Goal: Task Accomplishment & Management: Manage account settings

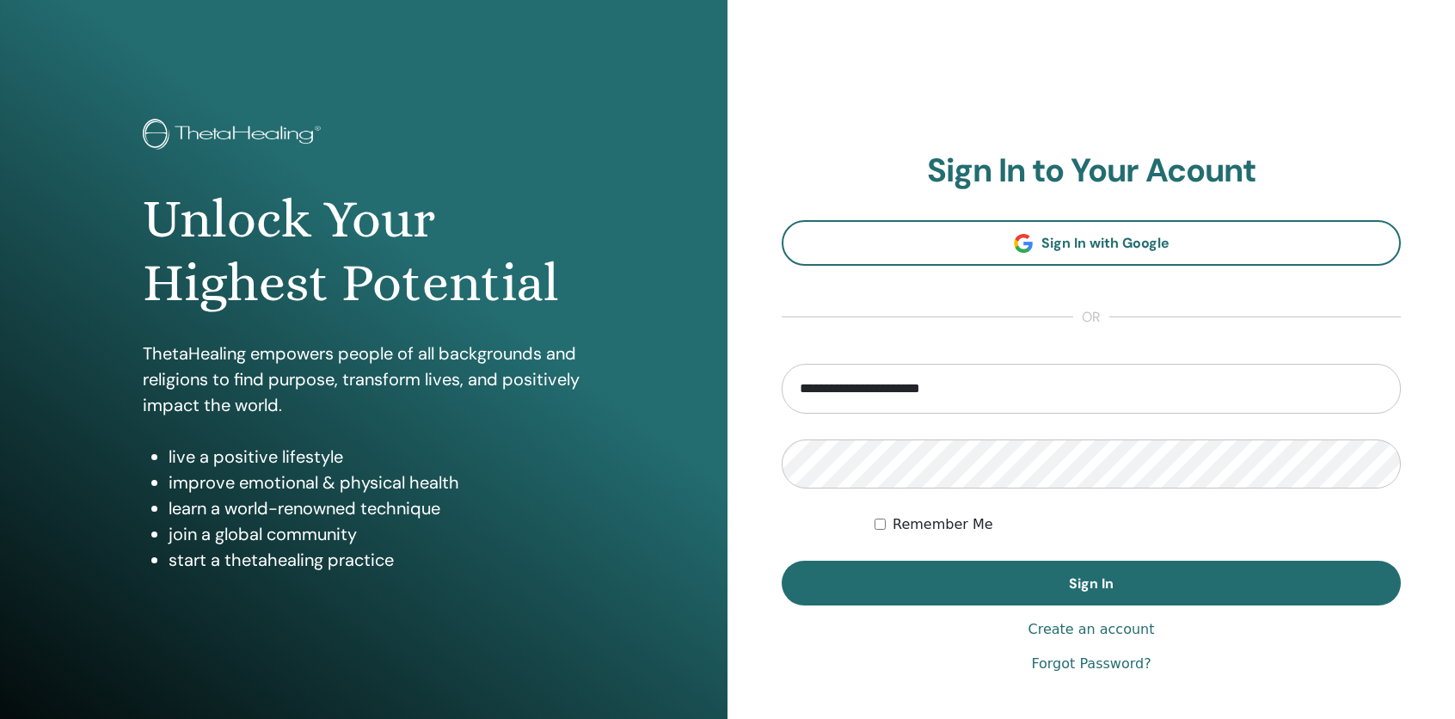
click at [874, 389] on input "**********" at bounding box center [1090, 389] width 619 height 50
type input "**********"
click at [781, 561] on button "Sign In" at bounding box center [1090, 583] width 619 height 45
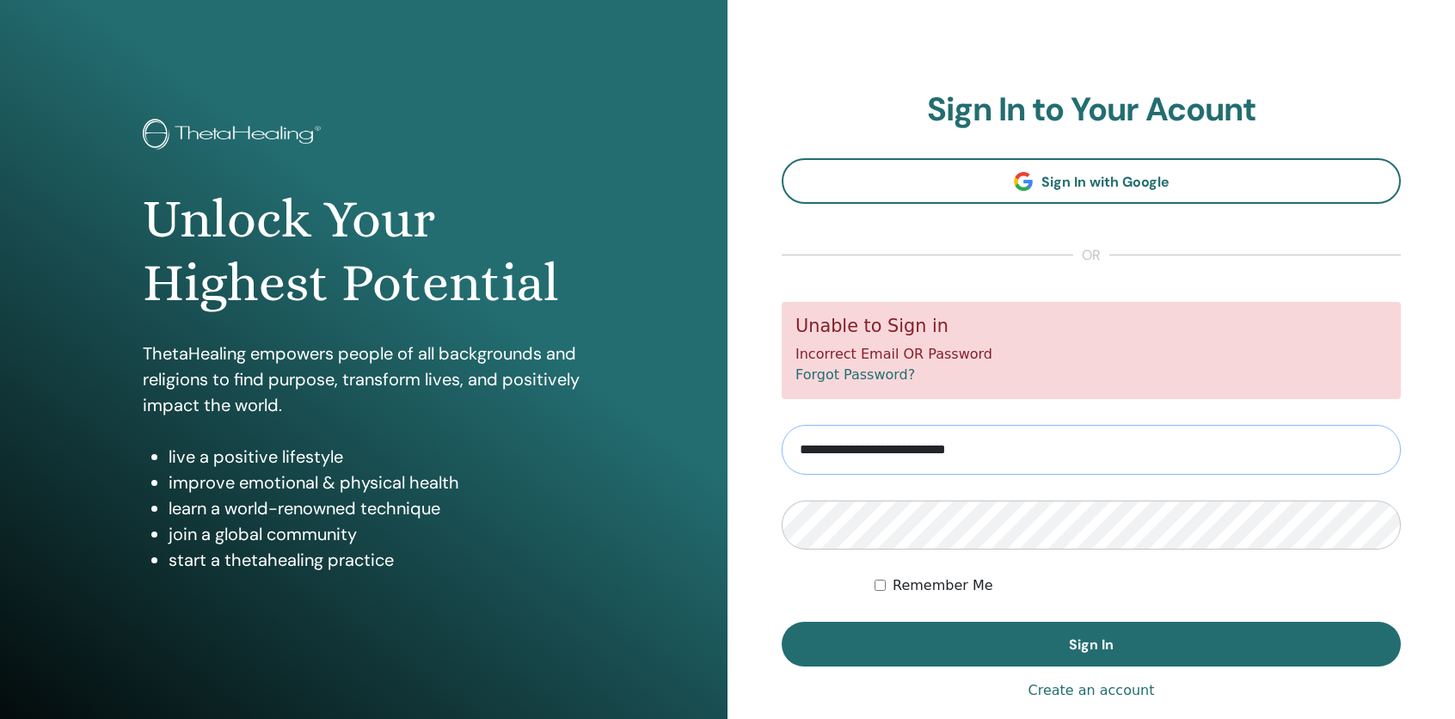
click at [936, 449] on input "**********" at bounding box center [1090, 450] width 619 height 50
type input "**********"
click at [781, 622] on button "Sign In" at bounding box center [1090, 644] width 619 height 45
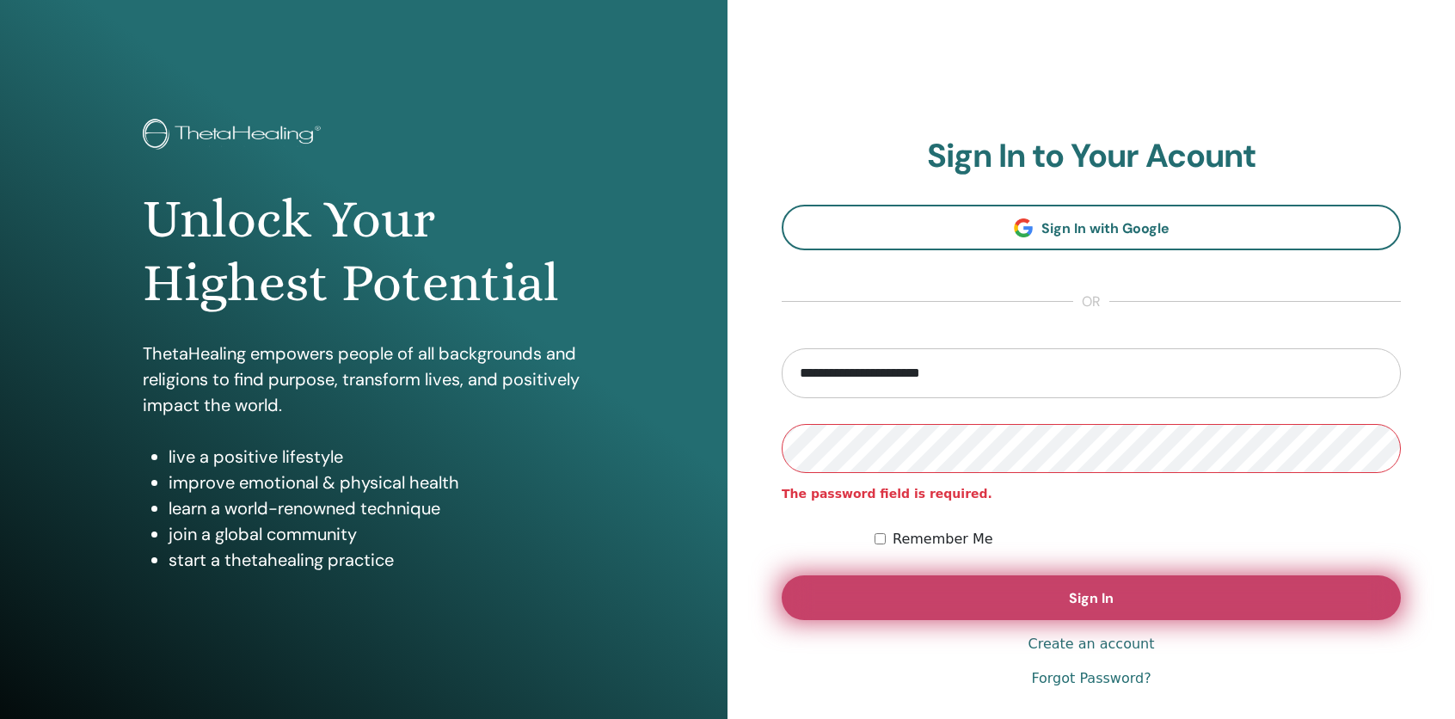
click at [1028, 609] on button "Sign In" at bounding box center [1090, 597] width 619 height 45
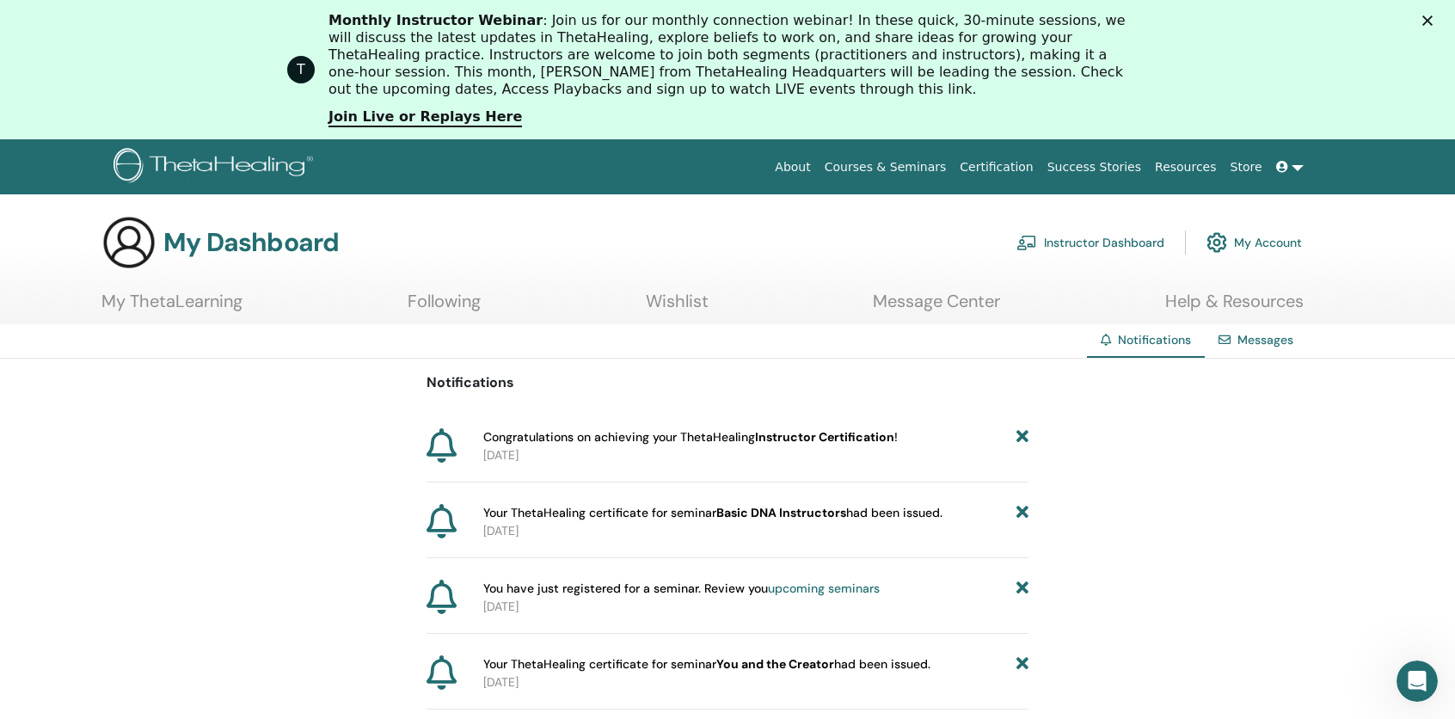
click at [1432, 21] on polygon "Close" at bounding box center [1427, 20] width 10 height 10
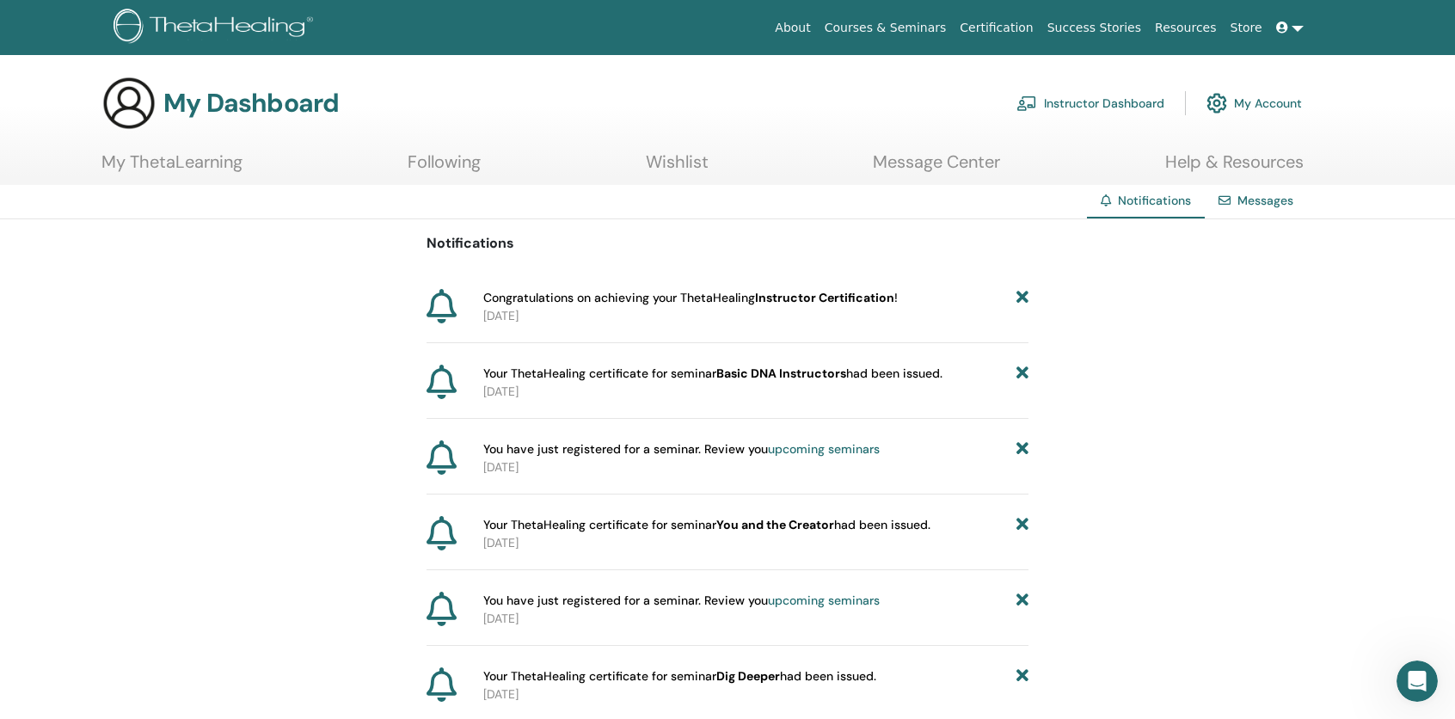
click at [1233, 107] on link "My Account" at bounding box center [1253, 103] width 95 height 38
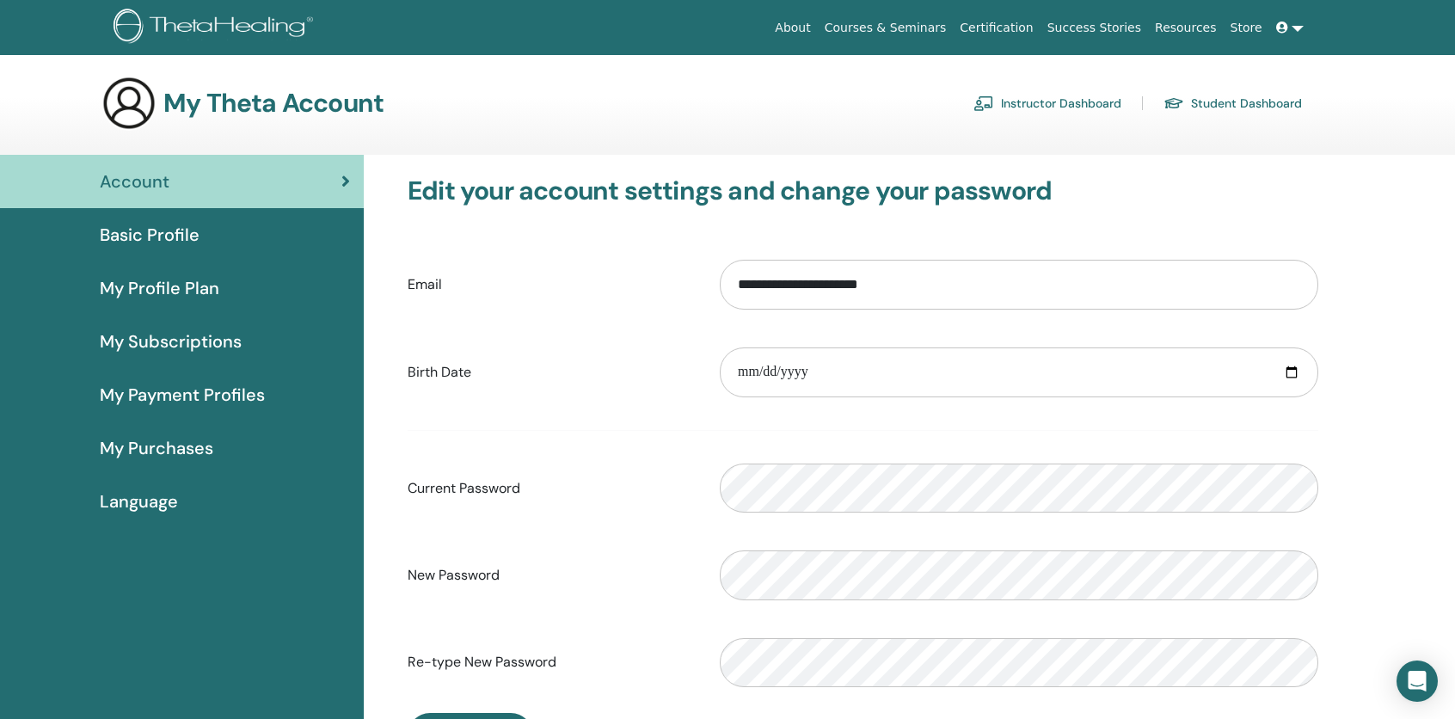
click at [1292, 39] on link at bounding box center [1289, 28] width 41 height 32
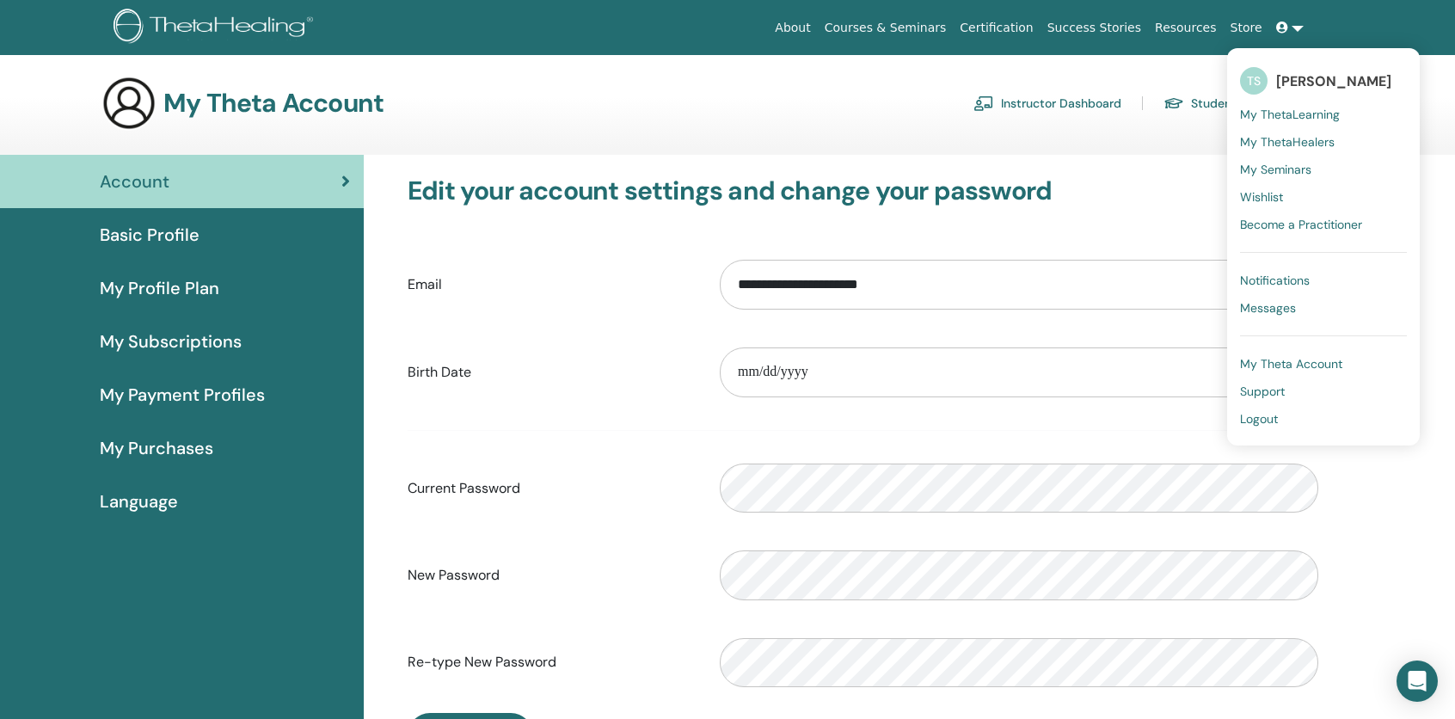
click at [1319, 115] on span "My ThetaLearning" at bounding box center [1290, 114] width 100 height 15
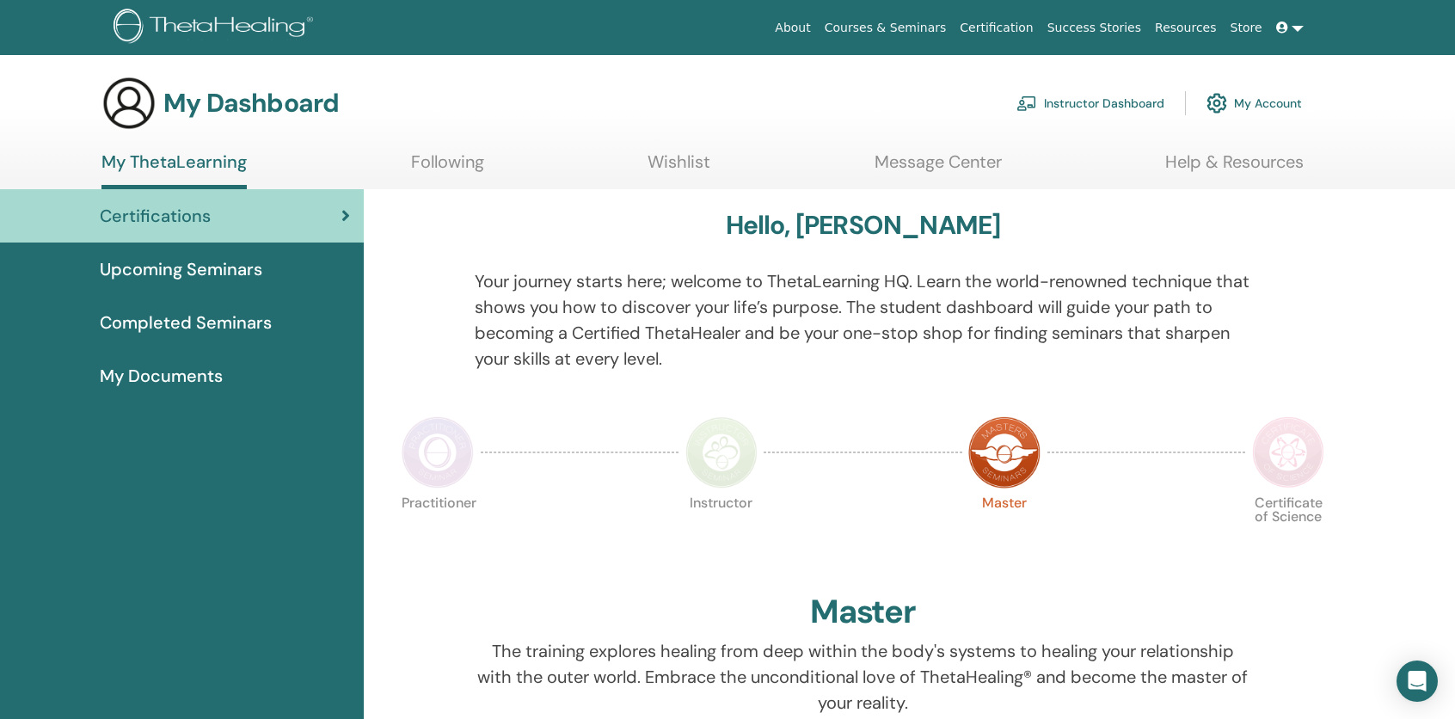
click at [1274, 22] on link at bounding box center [1289, 28] width 41 height 32
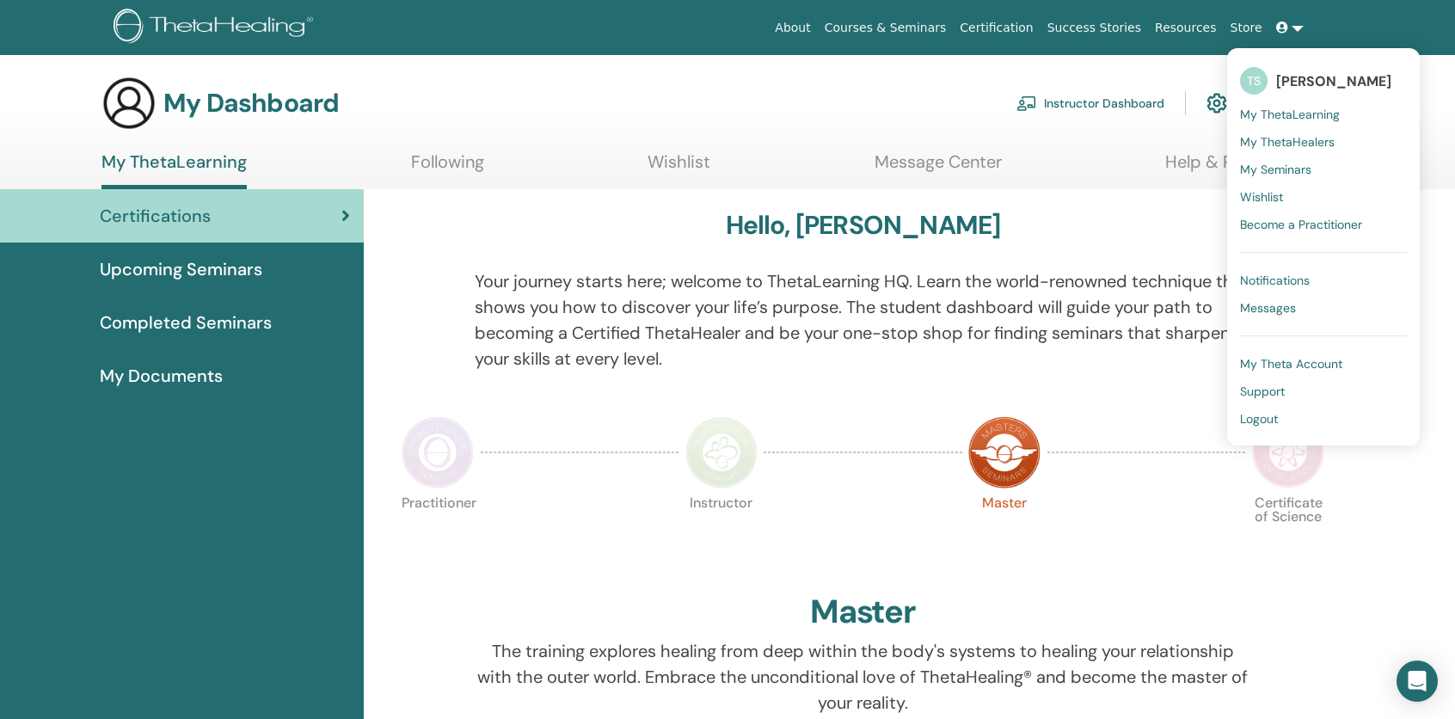
click at [1288, 139] on span "My ThetaHealers" at bounding box center [1287, 141] width 95 height 15
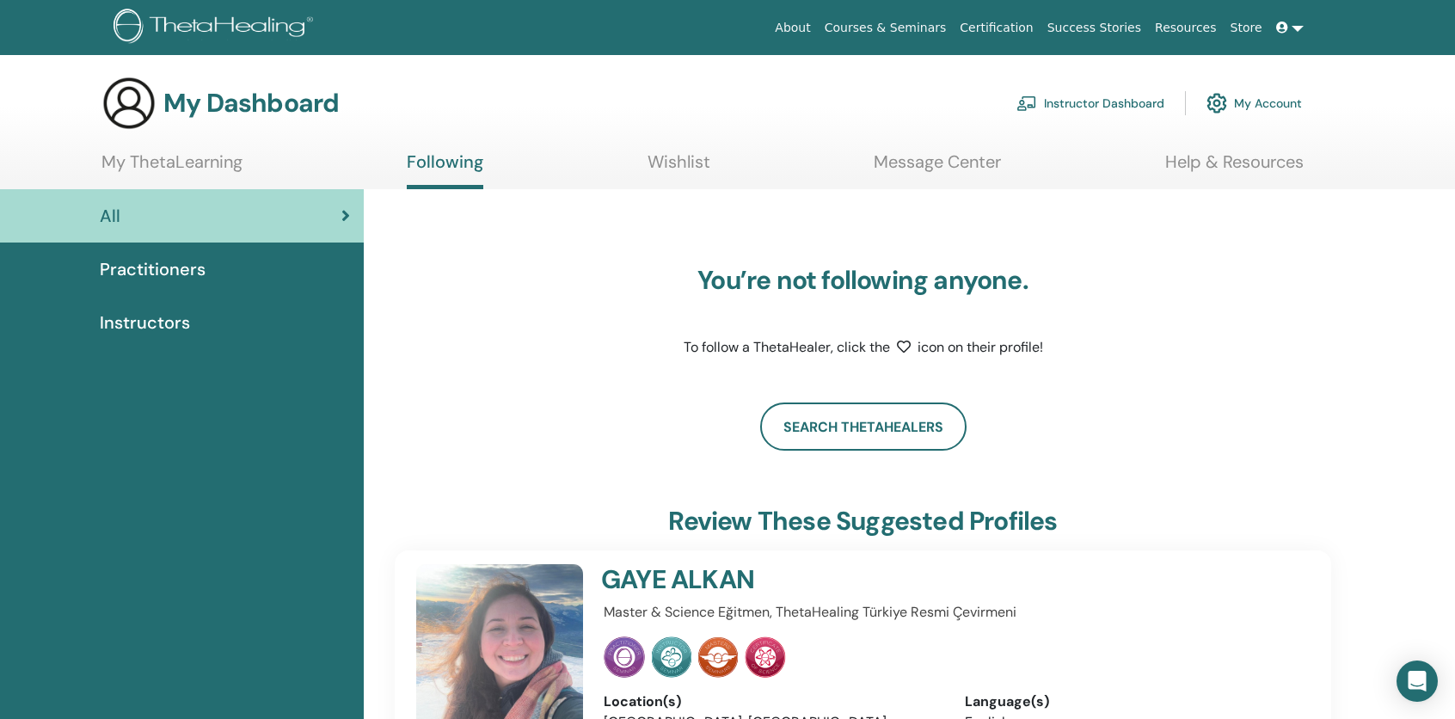
click at [1288, 30] on icon at bounding box center [1282, 27] width 12 height 12
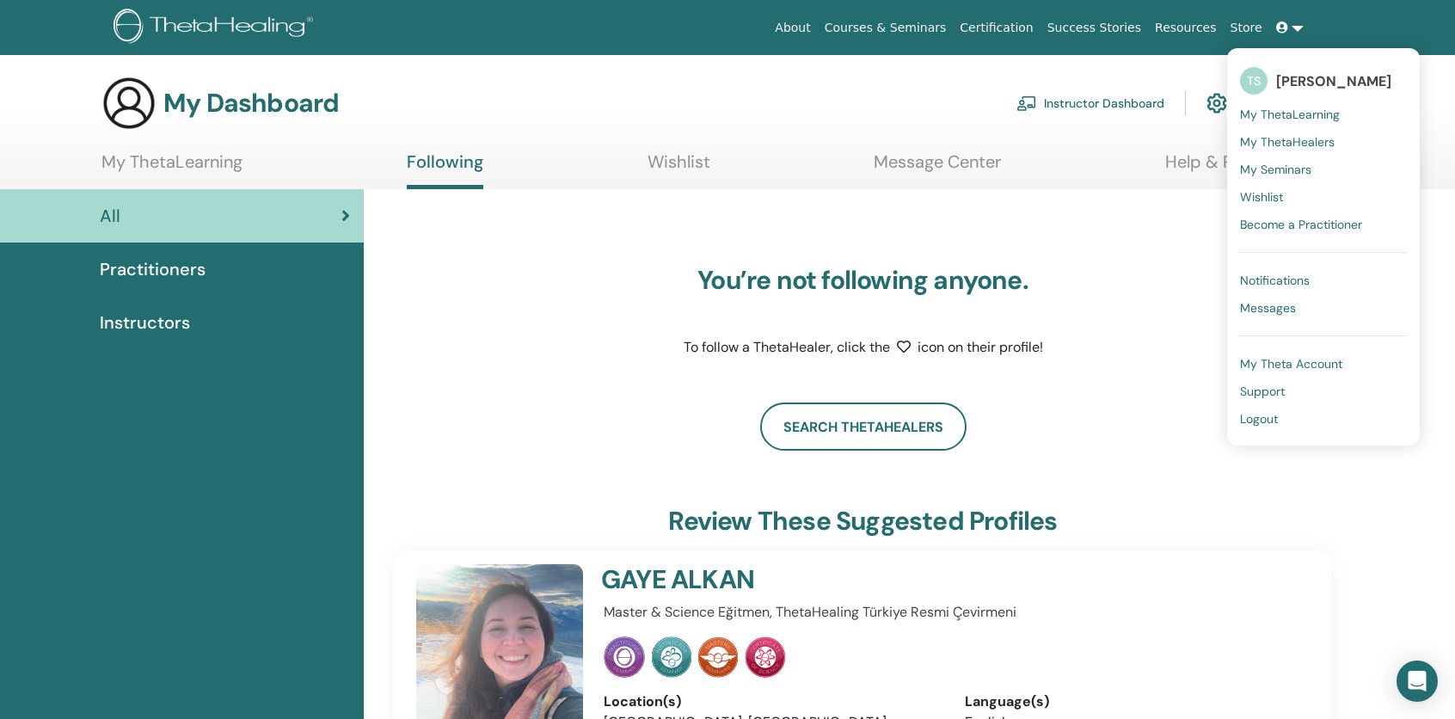
click at [1090, 272] on div "You’re not following anyone. To follow a ThetaHealer, click the icon on their p…" at bounding box center [863, 285] width 936 height 151
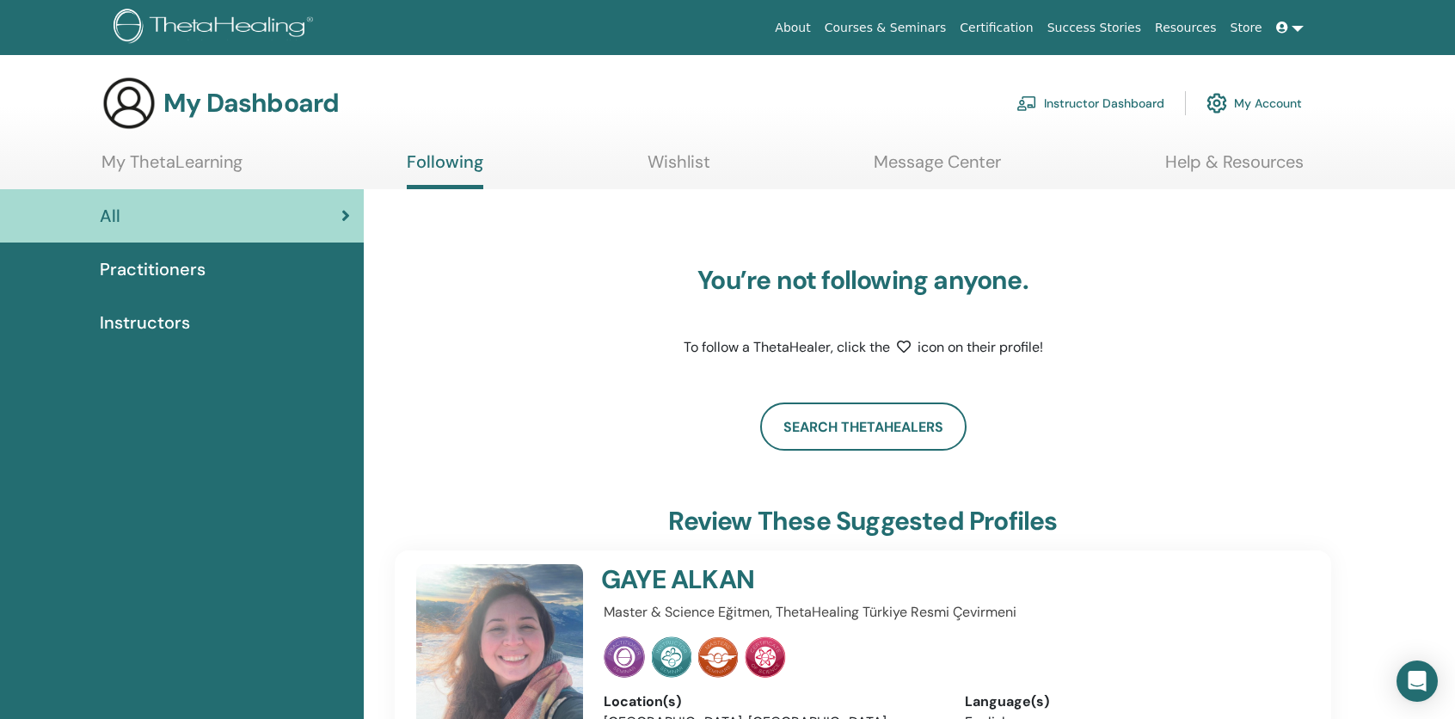
click at [1283, 26] on icon at bounding box center [1282, 27] width 12 height 12
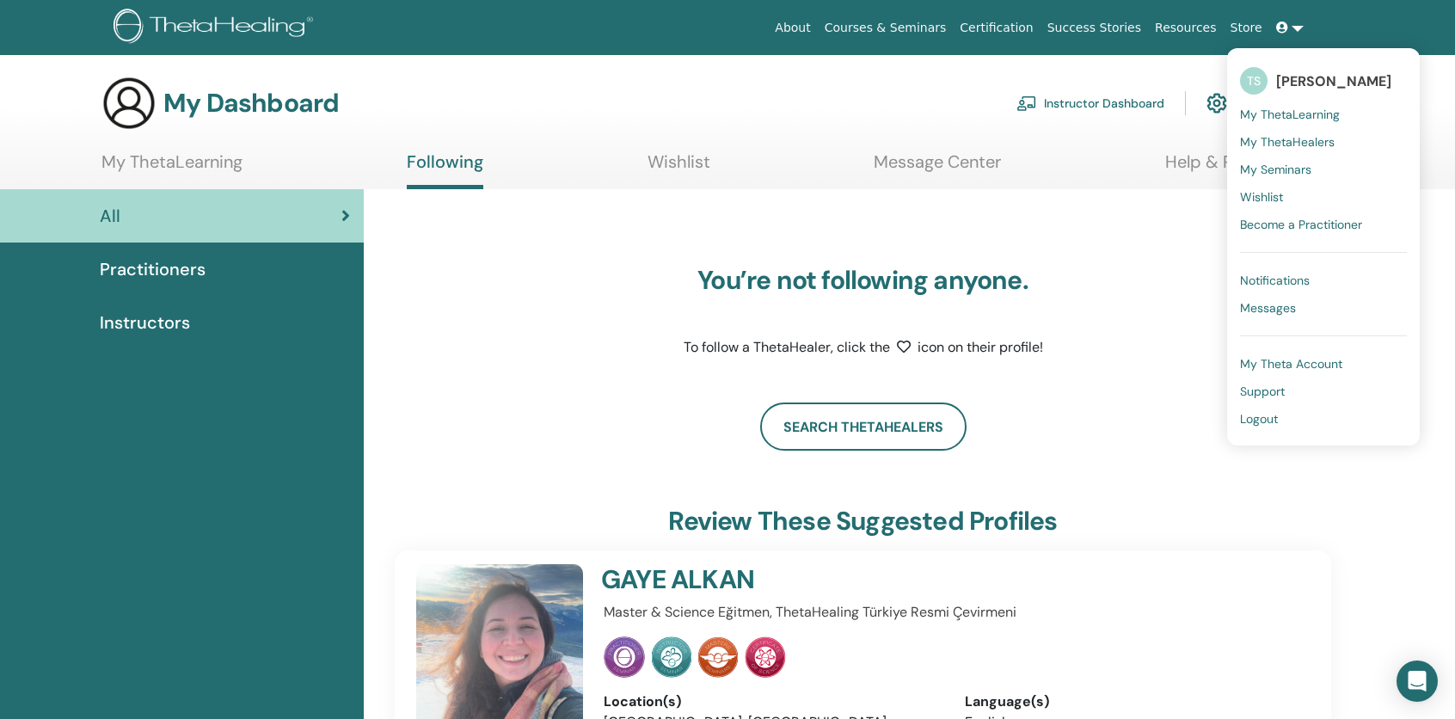
click at [1277, 113] on span "My ThetaLearning" at bounding box center [1290, 114] width 100 height 15
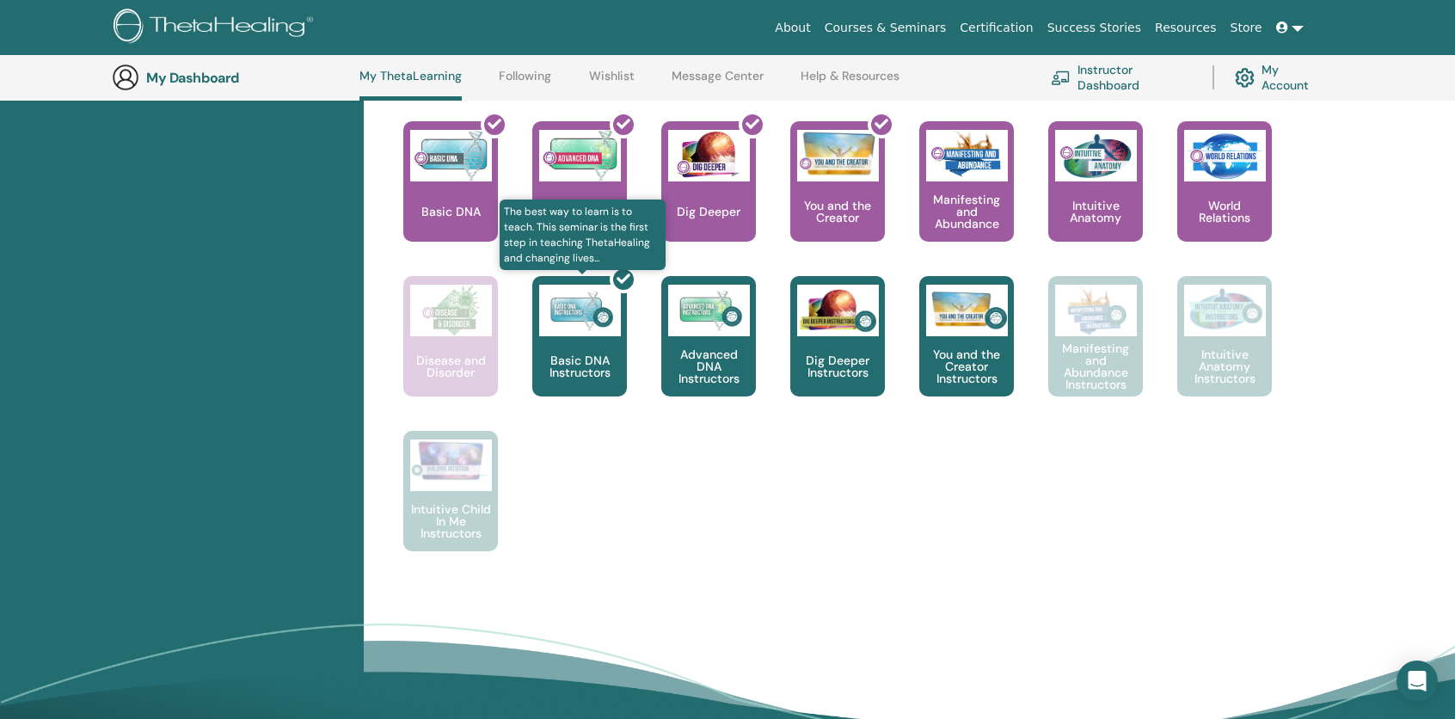
scroll to position [732, 0]
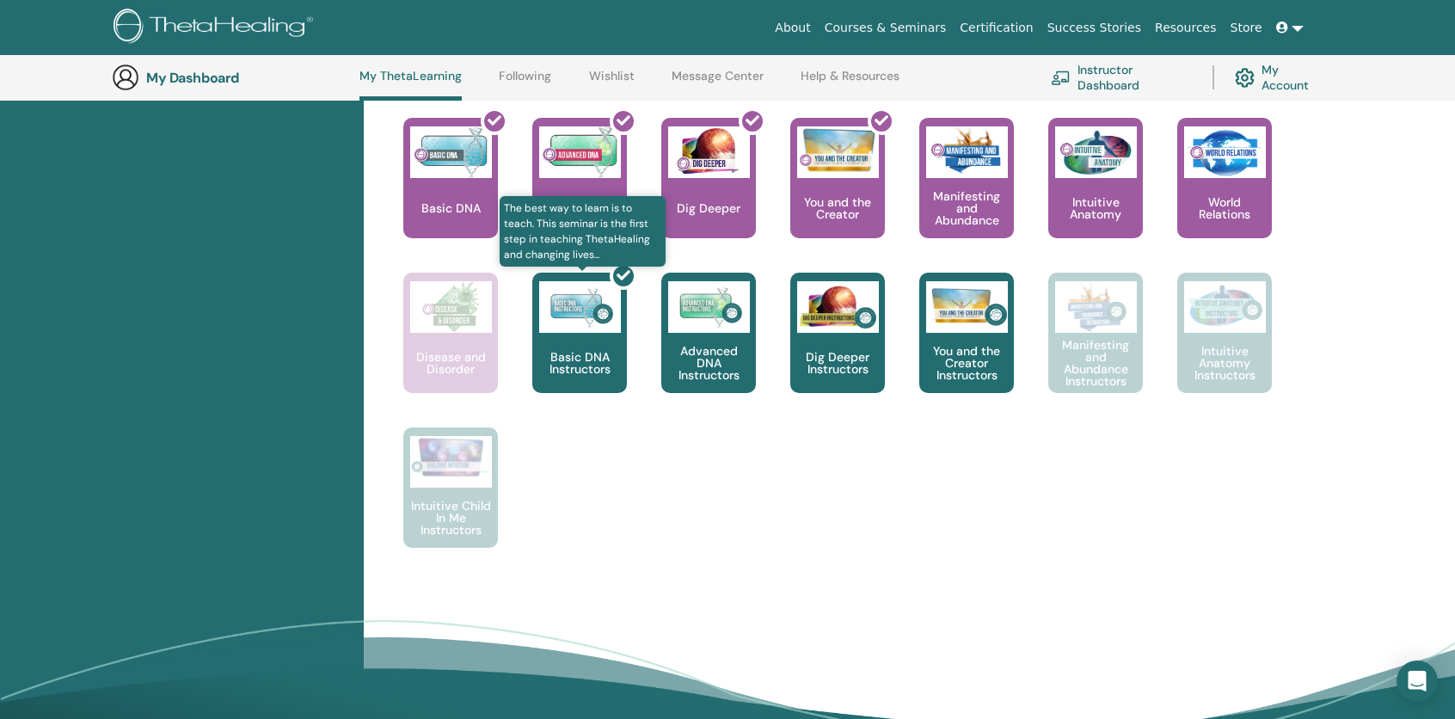
click at [571, 358] on div at bounding box center [589, 339] width 95 height 155
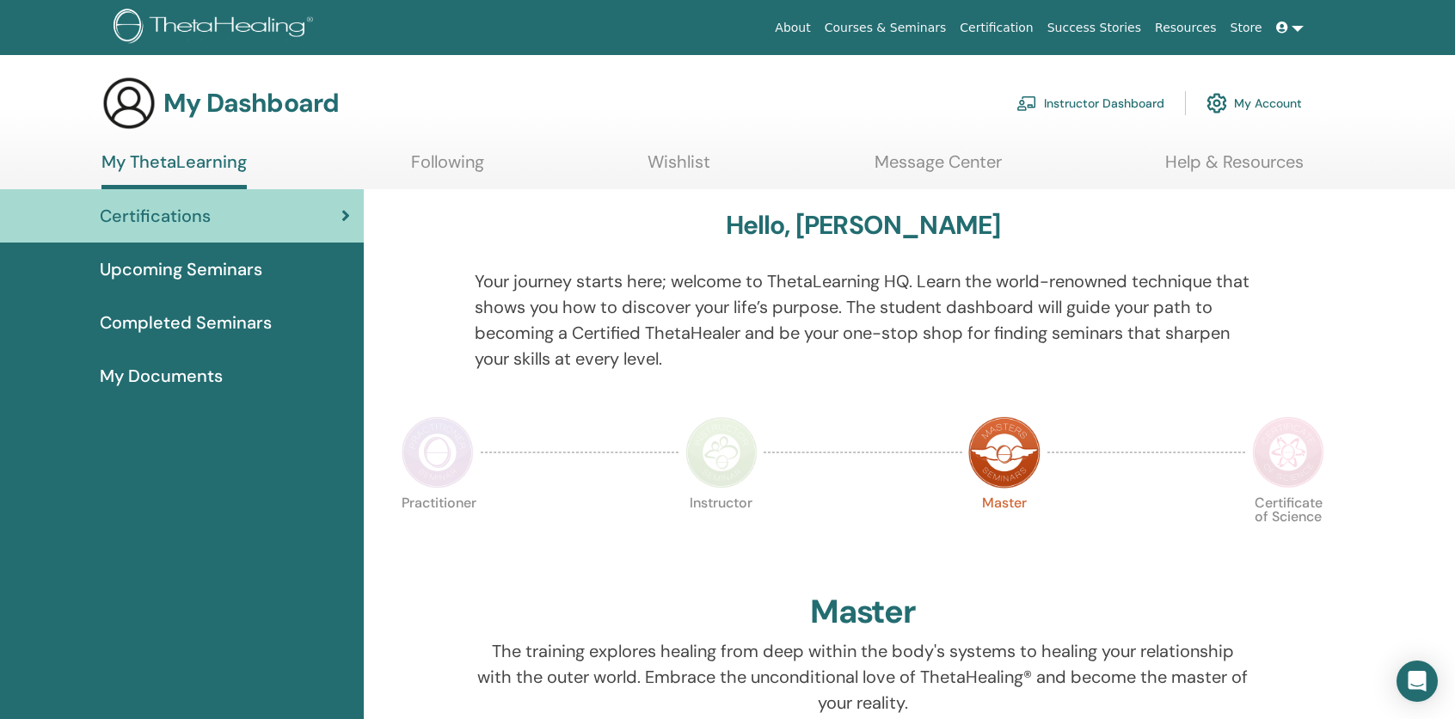
click at [999, 465] on img at bounding box center [1004, 452] width 72 height 72
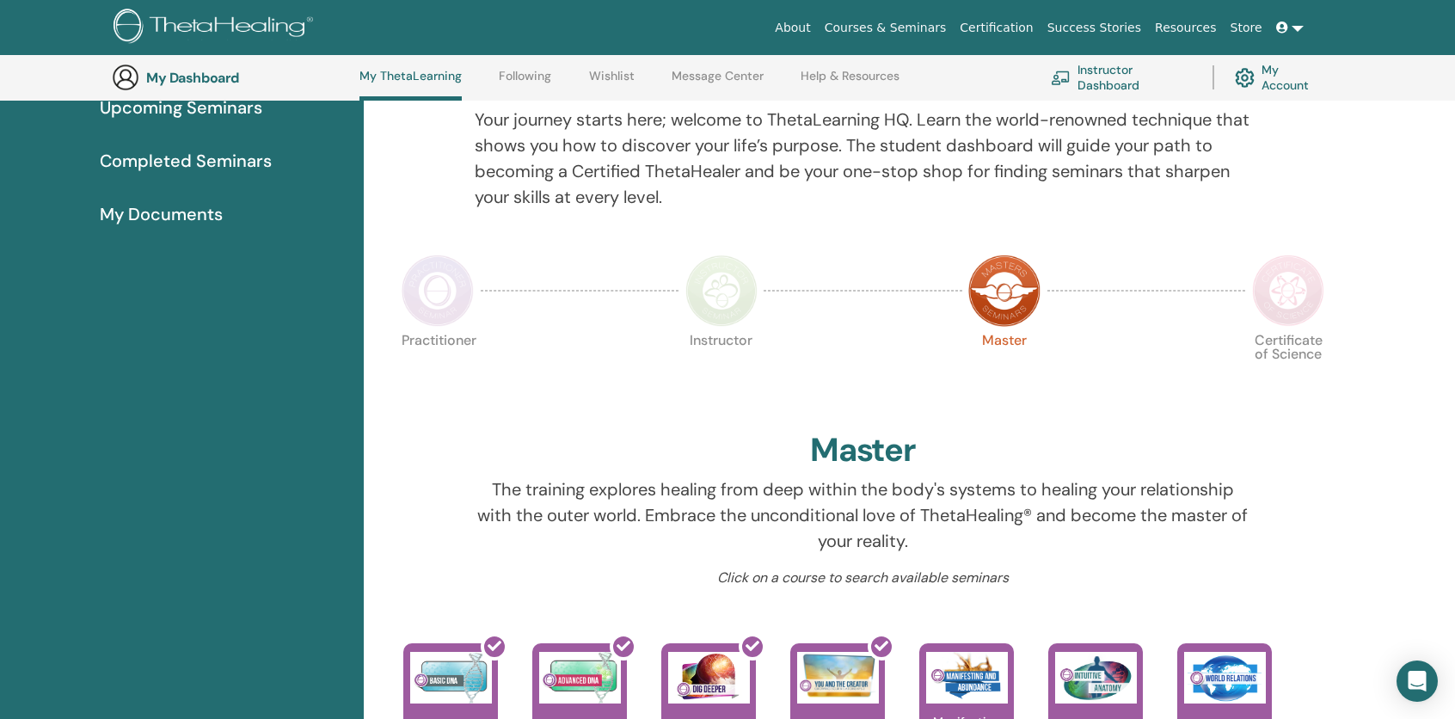
scroll to position [217, 0]
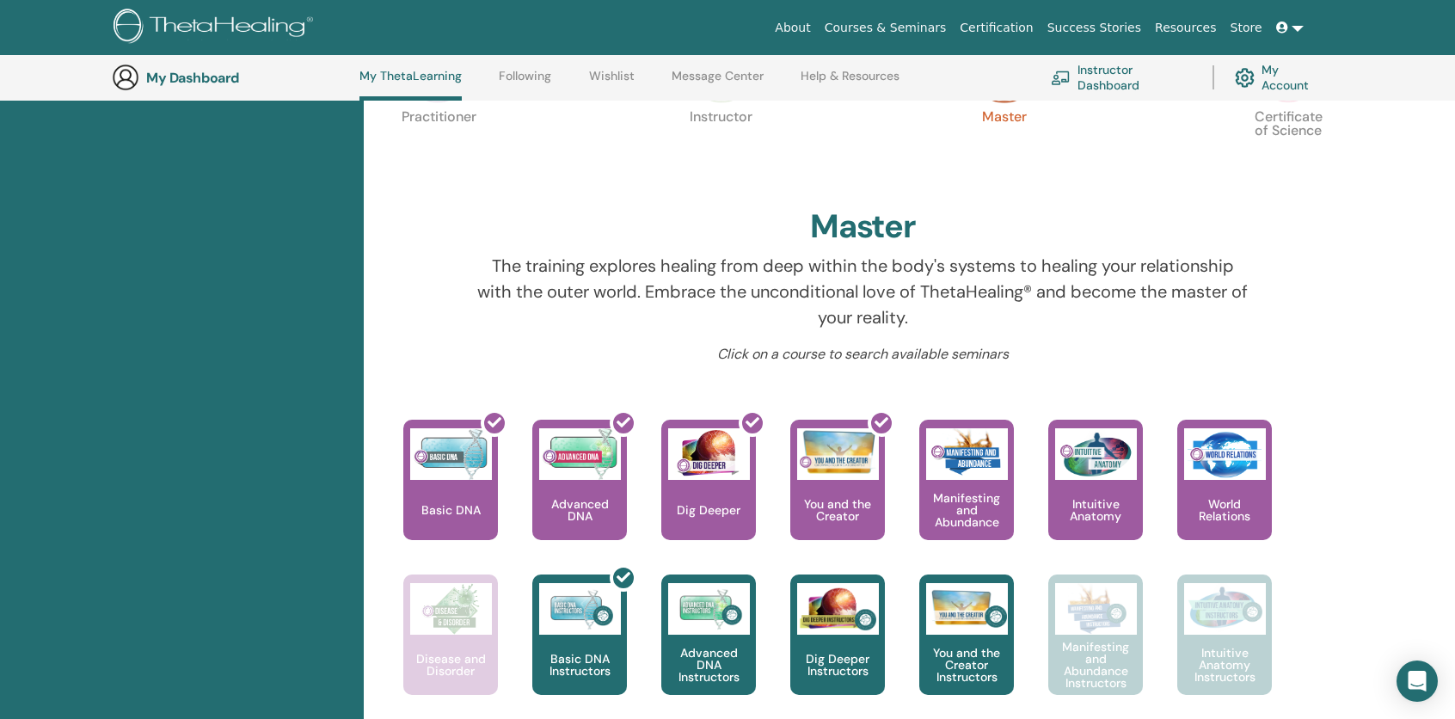
scroll to position [647, 0]
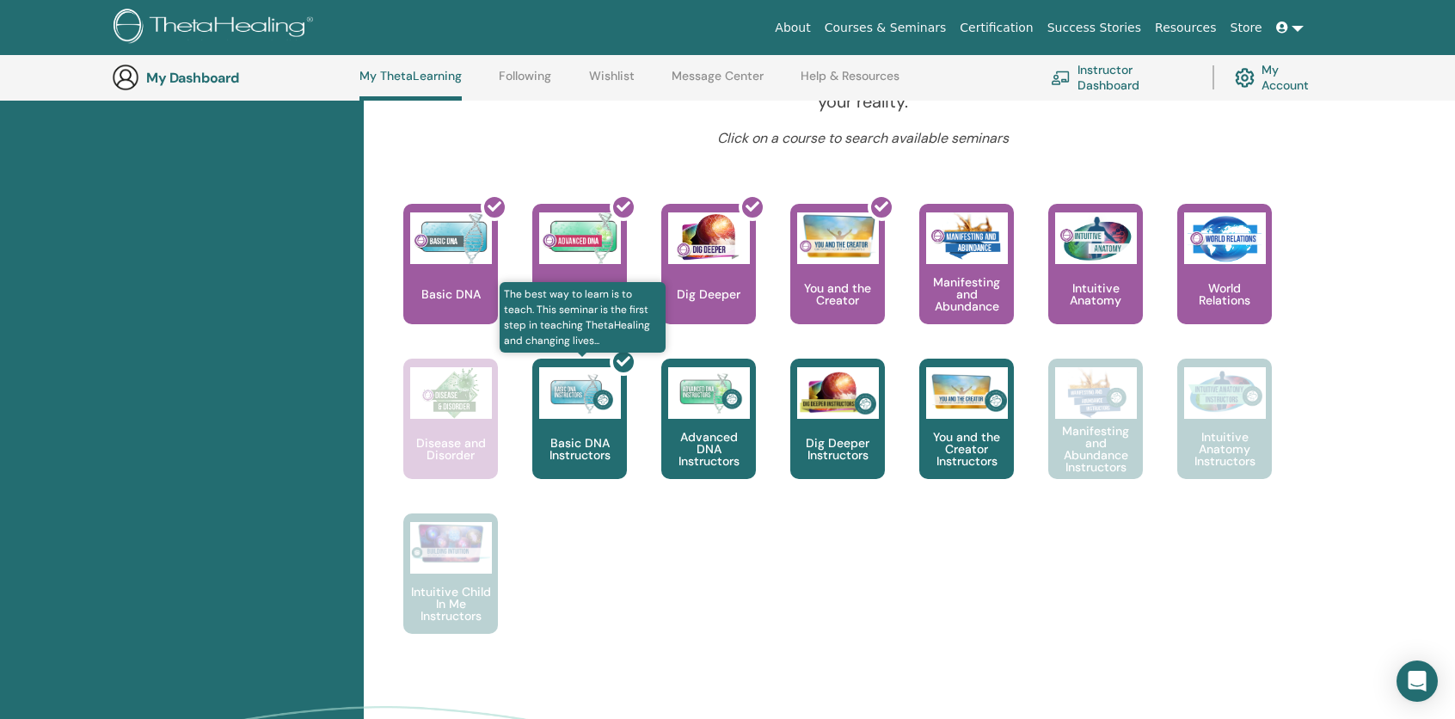
click at [574, 421] on div at bounding box center [589, 425] width 95 height 155
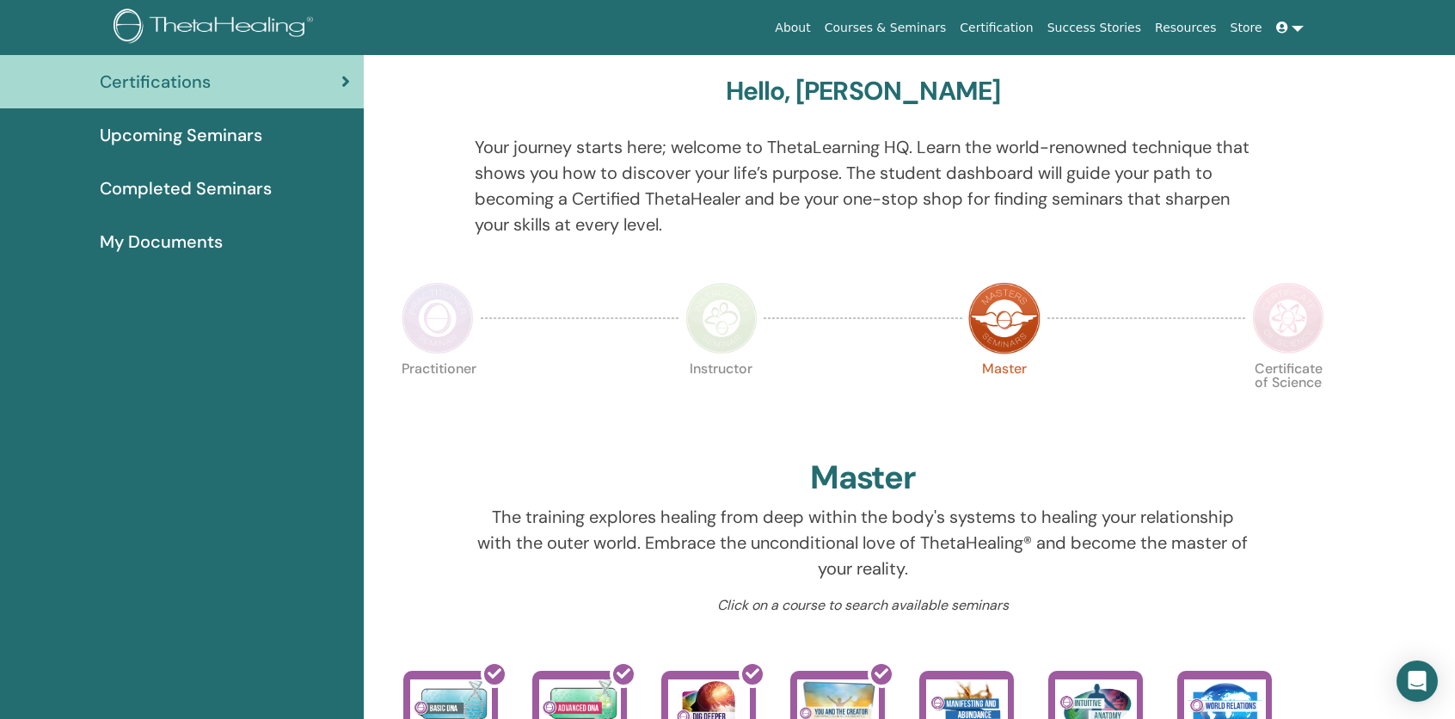
scroll to position [0, 0]
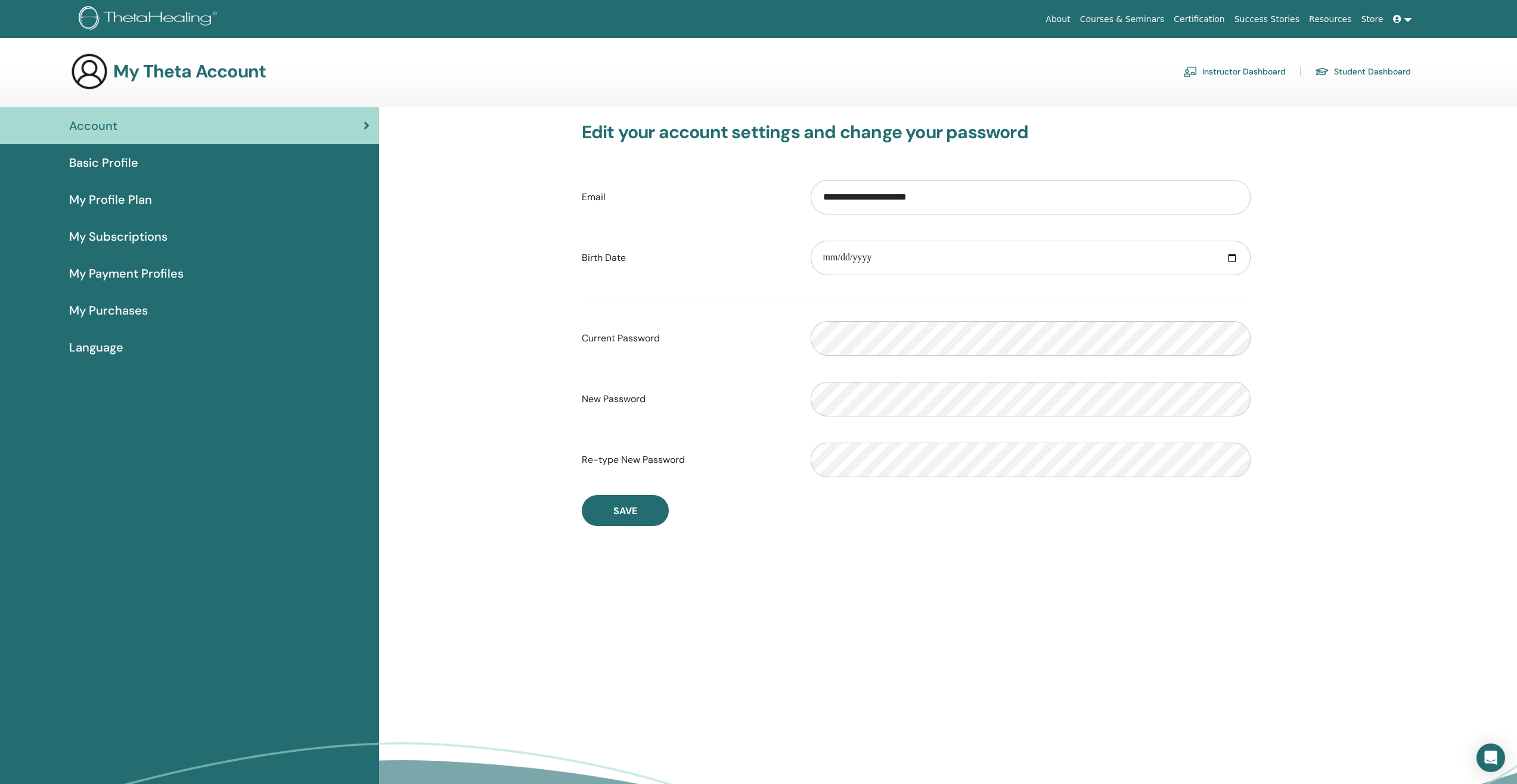
click at [152, 202] on div "My Profile Plan" at bounding box center [189, 200] width 360 height 18
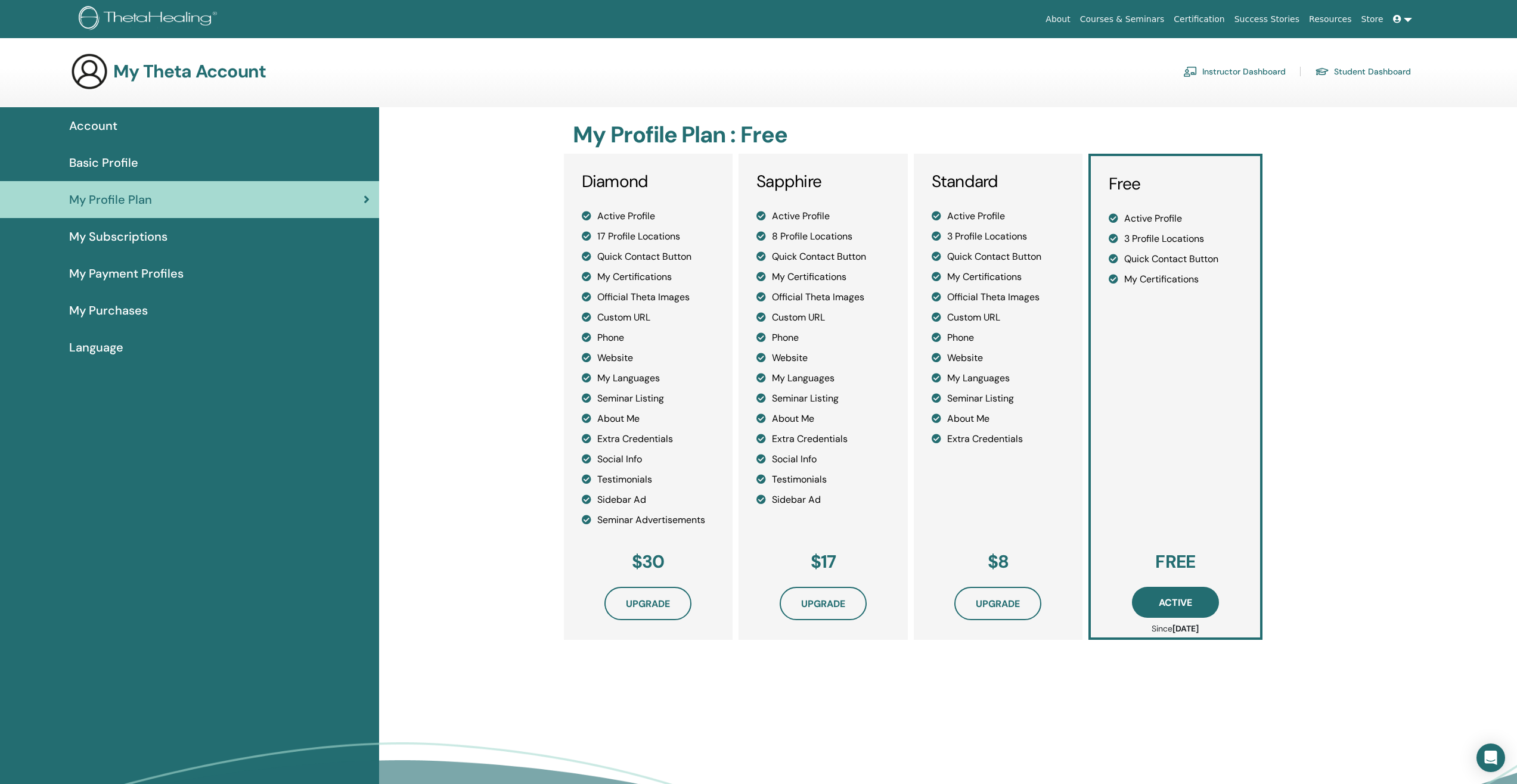
click at [90, 235] on span "My Subscriptions" at bounding box center [119, 236] width 98 height 18
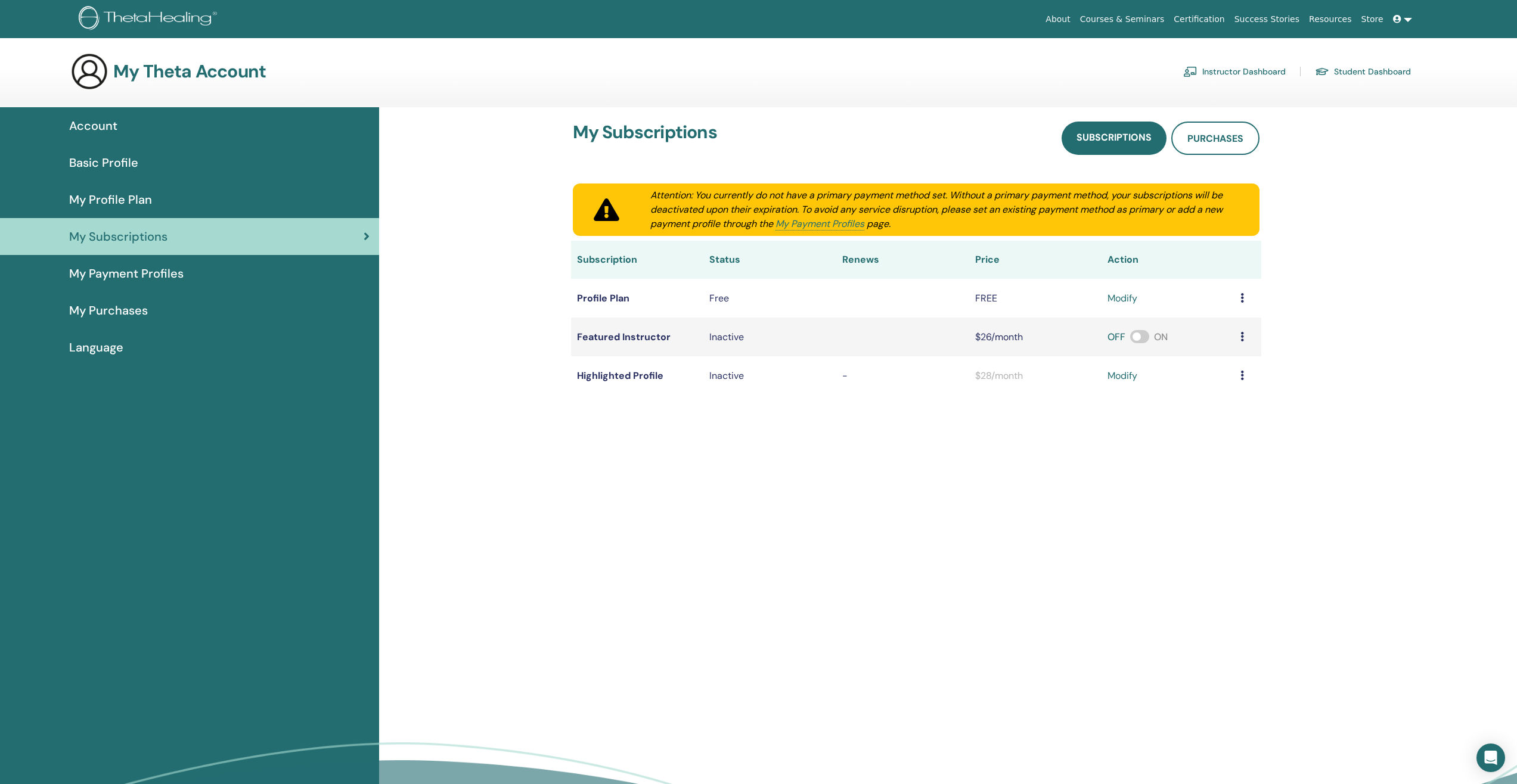
click at [1403, 22] on span at bounding box center [1398, 19] width 10 height 10
click at [1414, 191] on span "Notifications" at bounding box center [1392, 194] width 49 height 10
click at [1231, 69] on link "Instructor Dashboard" at bounding box center [1235, 71] width 103 height 19
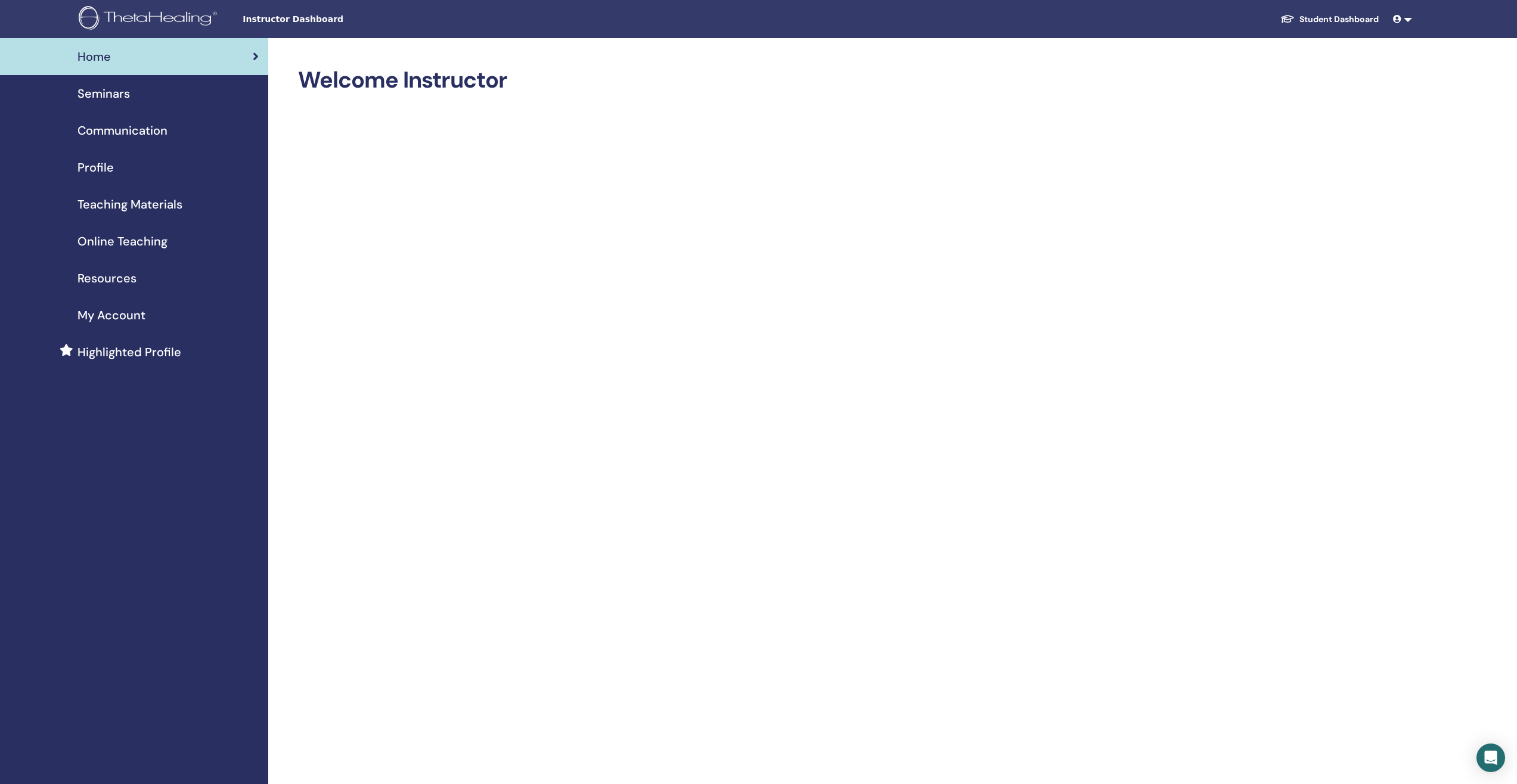
click at [1396, 19] on icon at bounding box center [1397, 19] width 8 height 8
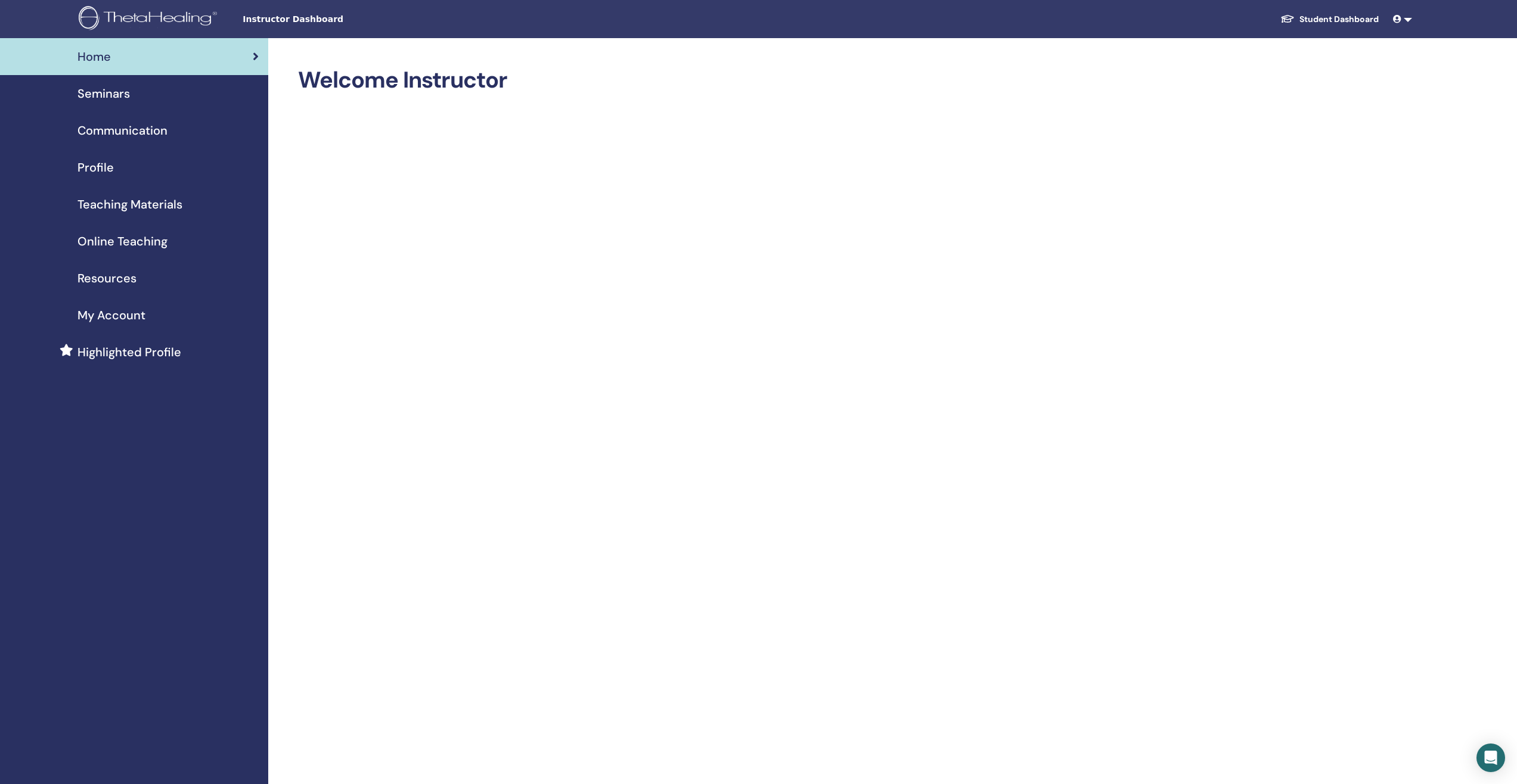
click at [89, 96] on span "Seminars" at bounding box center [104, 94] width 53 height 18
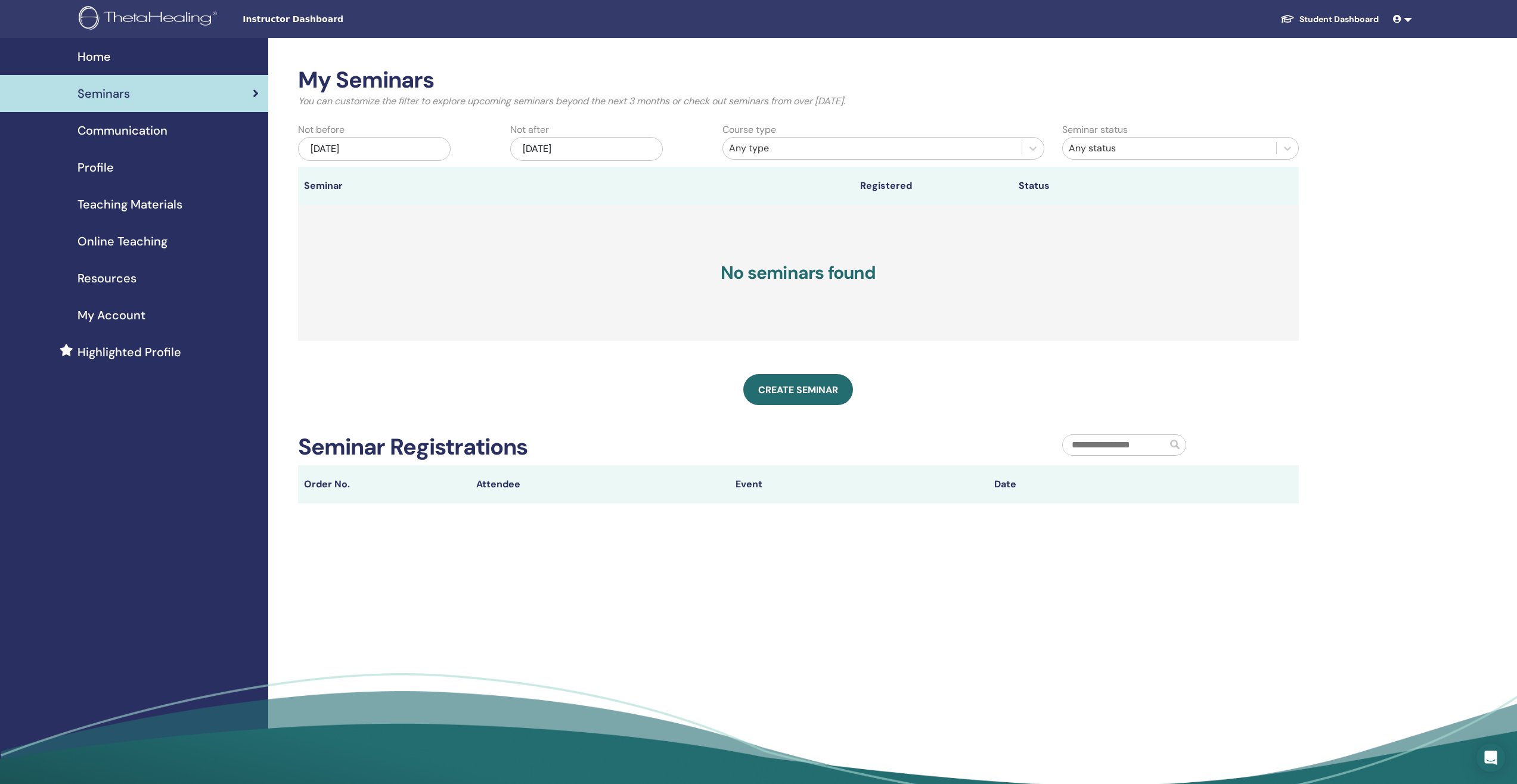
click at [104, 129] on span "Communication" at bounding box center [123, 130] width 90 height 18
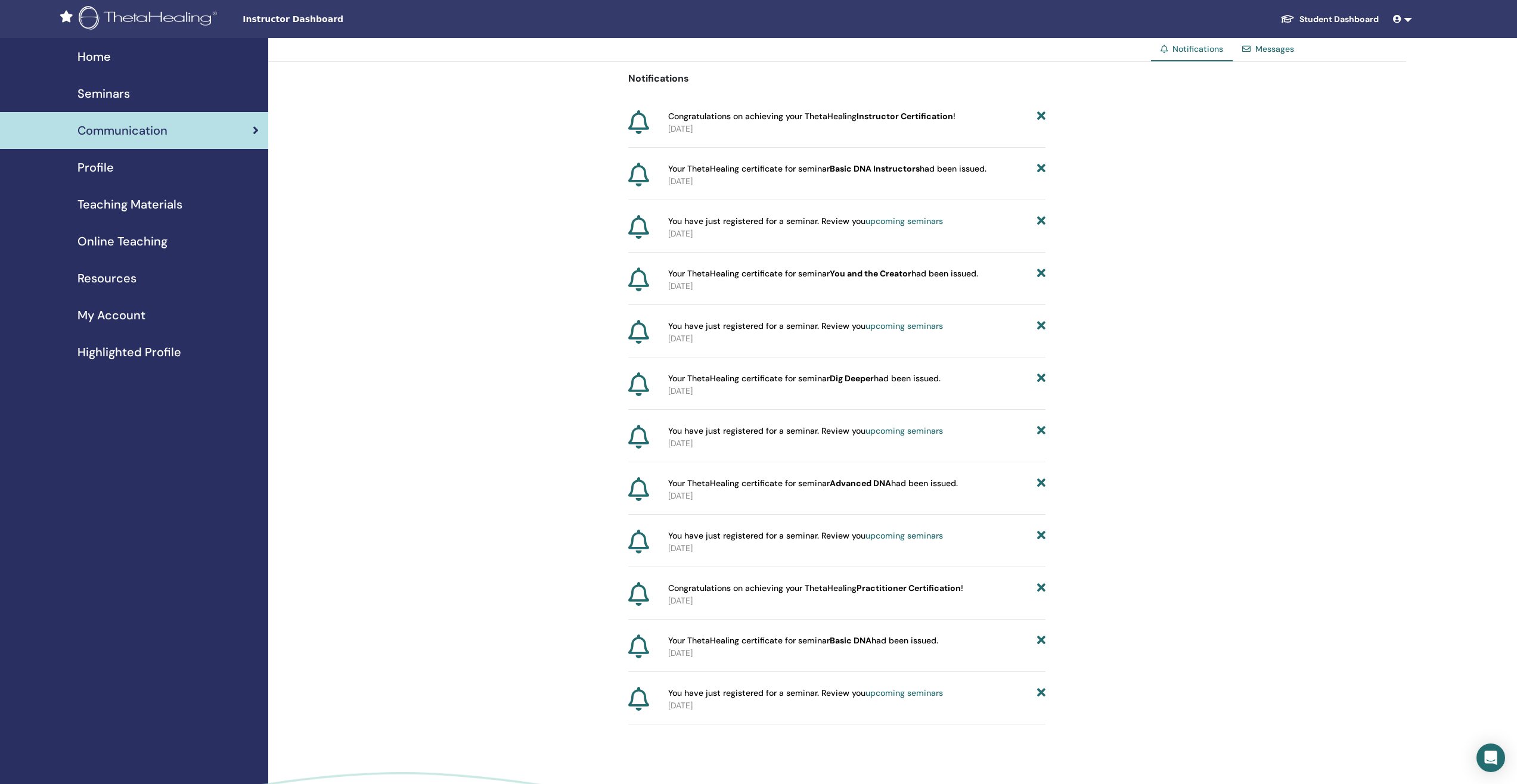
click at [116, 176] on link "Profile" at bounding box center [134, 167] width 268 height 37
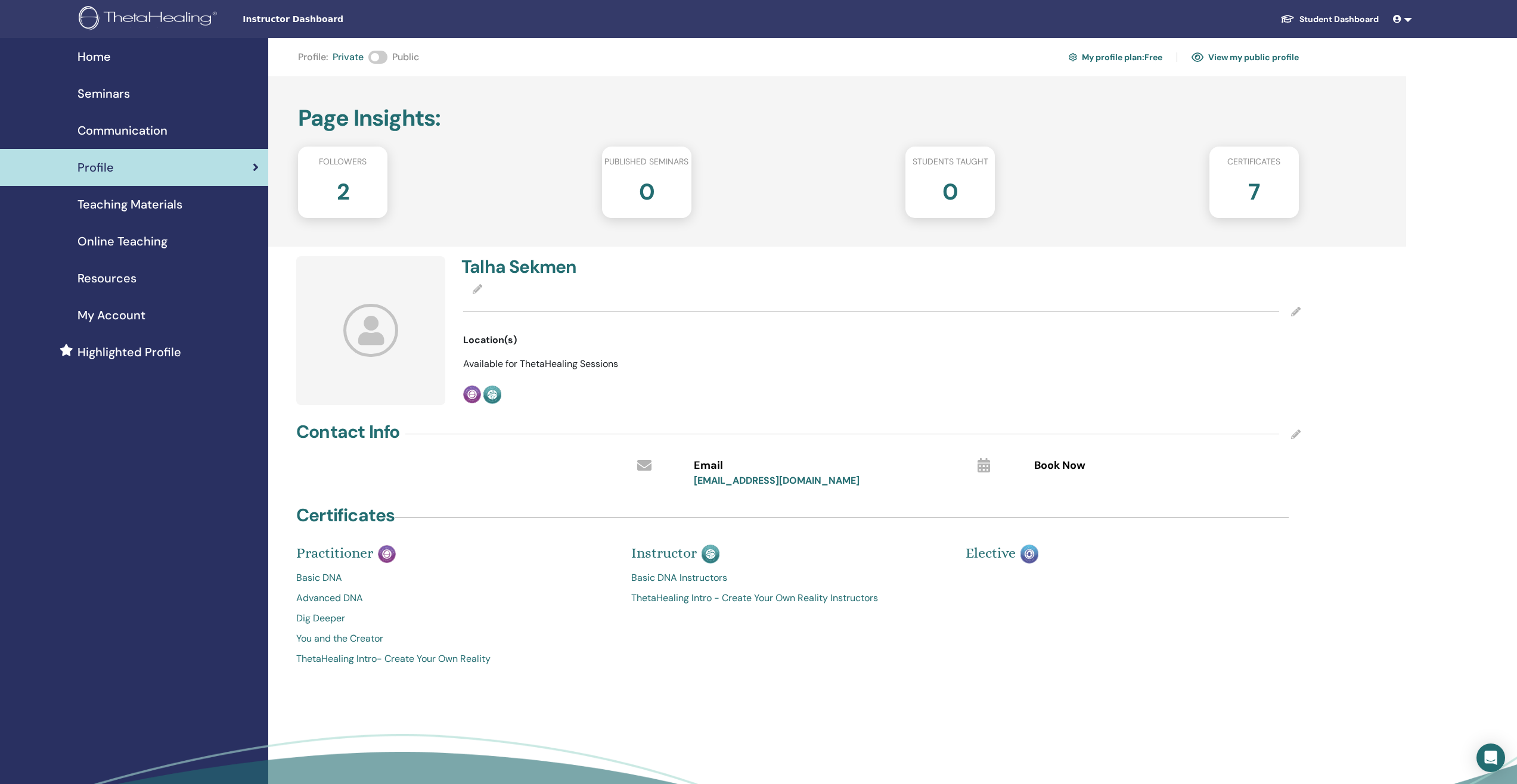
click at [379, 55] on span at bounding box center [378, 57] width 19 height 13
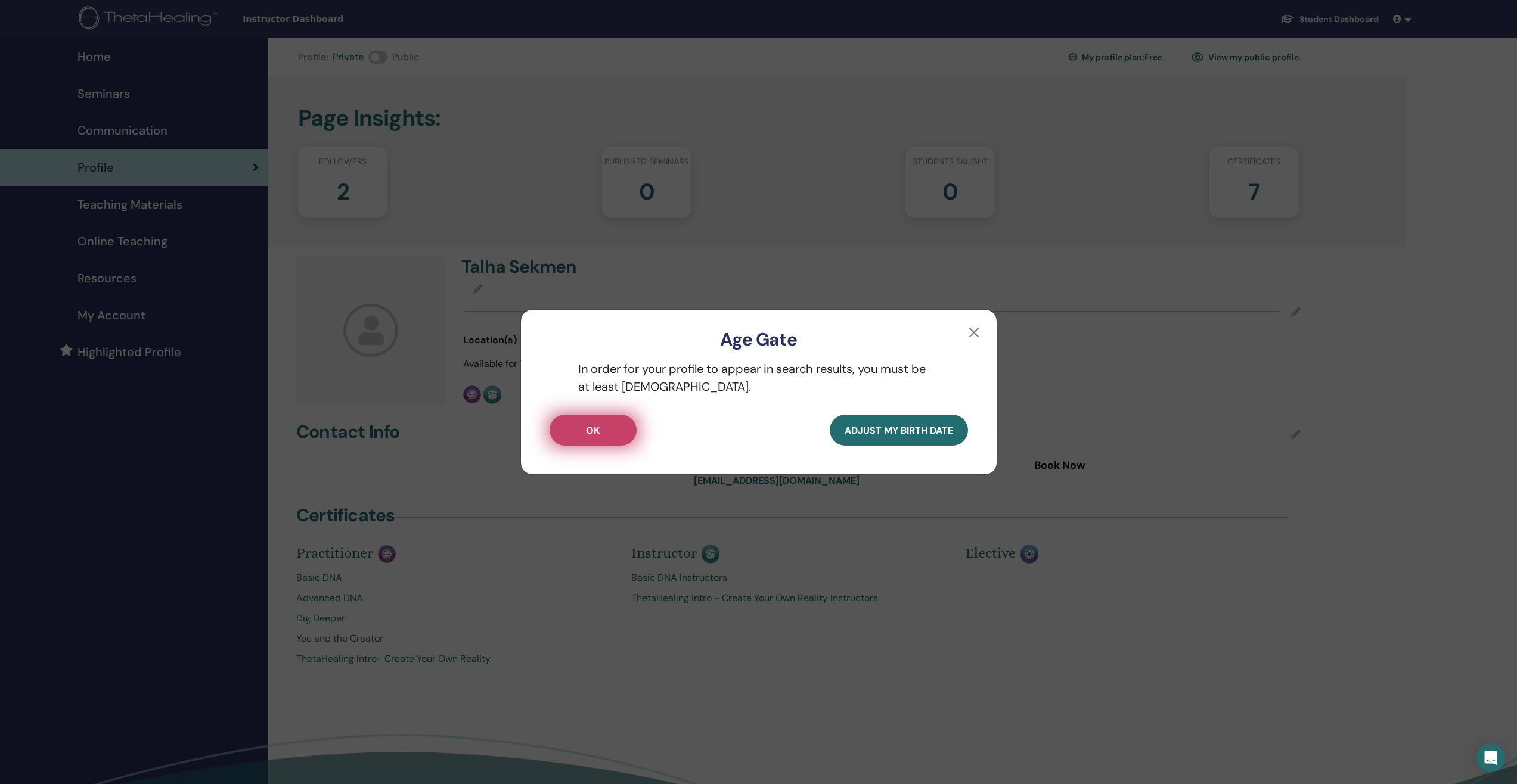
click at [600, 431] on button "OK" at bounding box center [593, 430] width 87 height 31
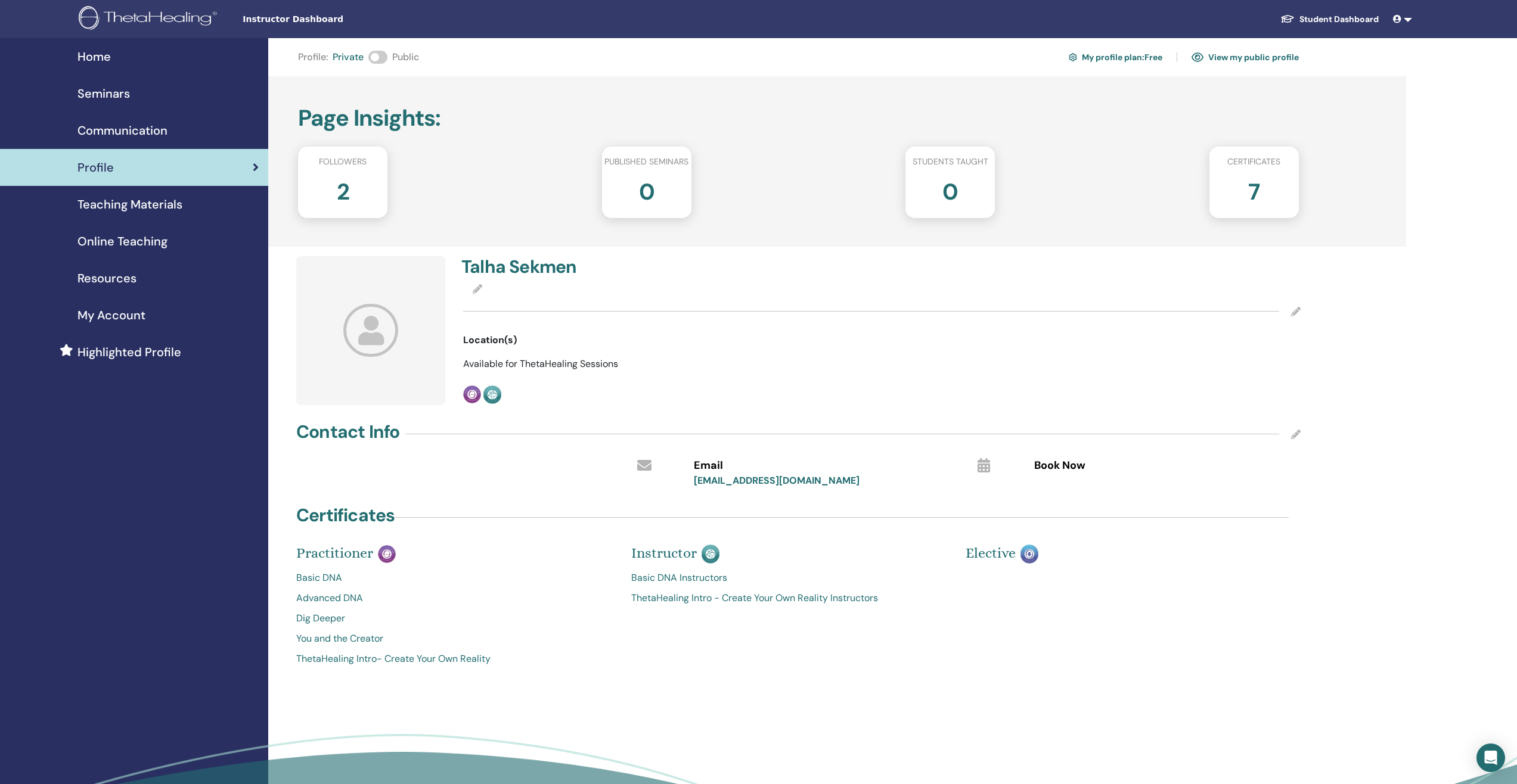
click at [384, 55] on span at bounding box center [378, 57] width 19 height 13
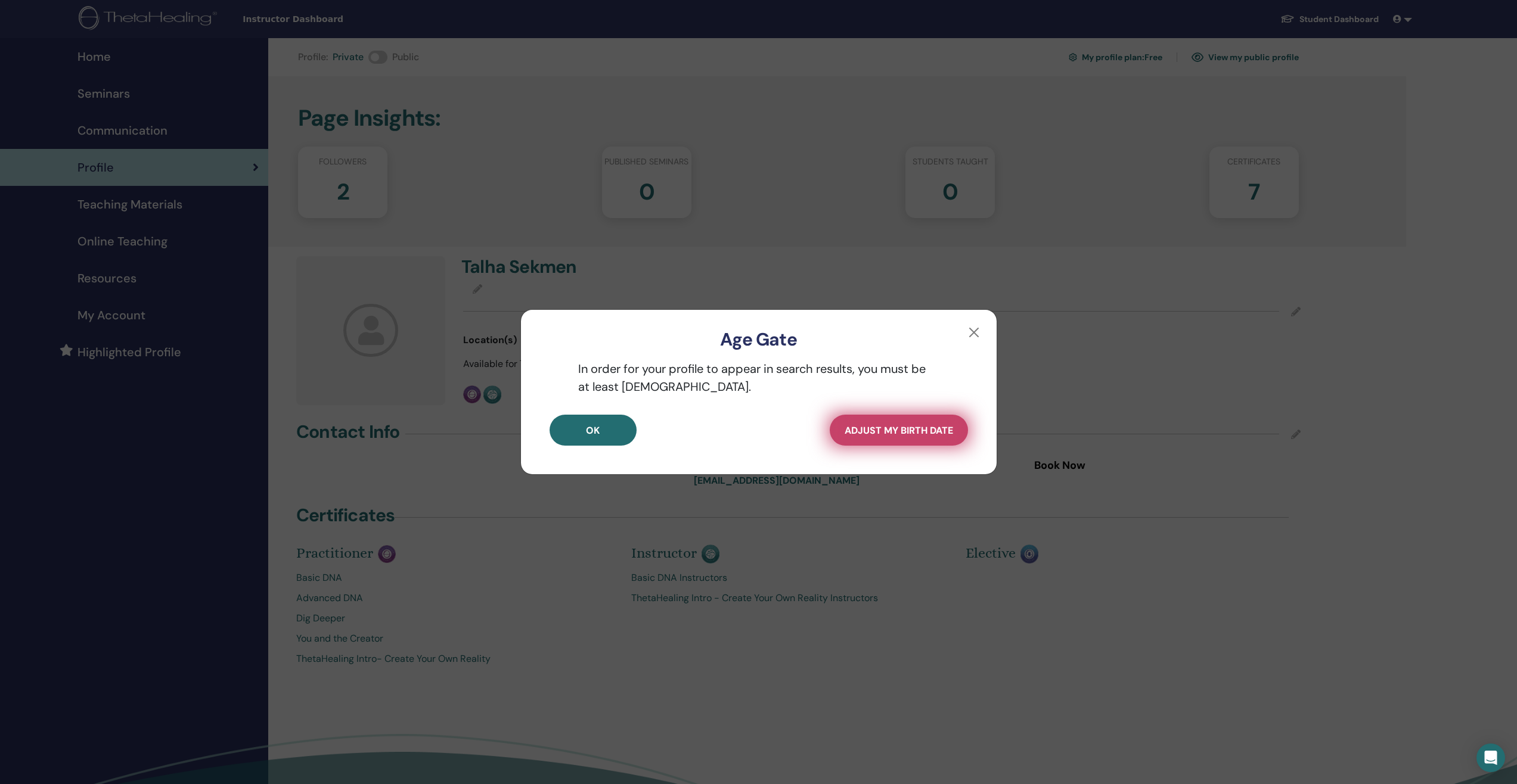
click at [925, 444] on button "Adjust my Birth Date" at bounding box center [899, 430] width 138 height 31
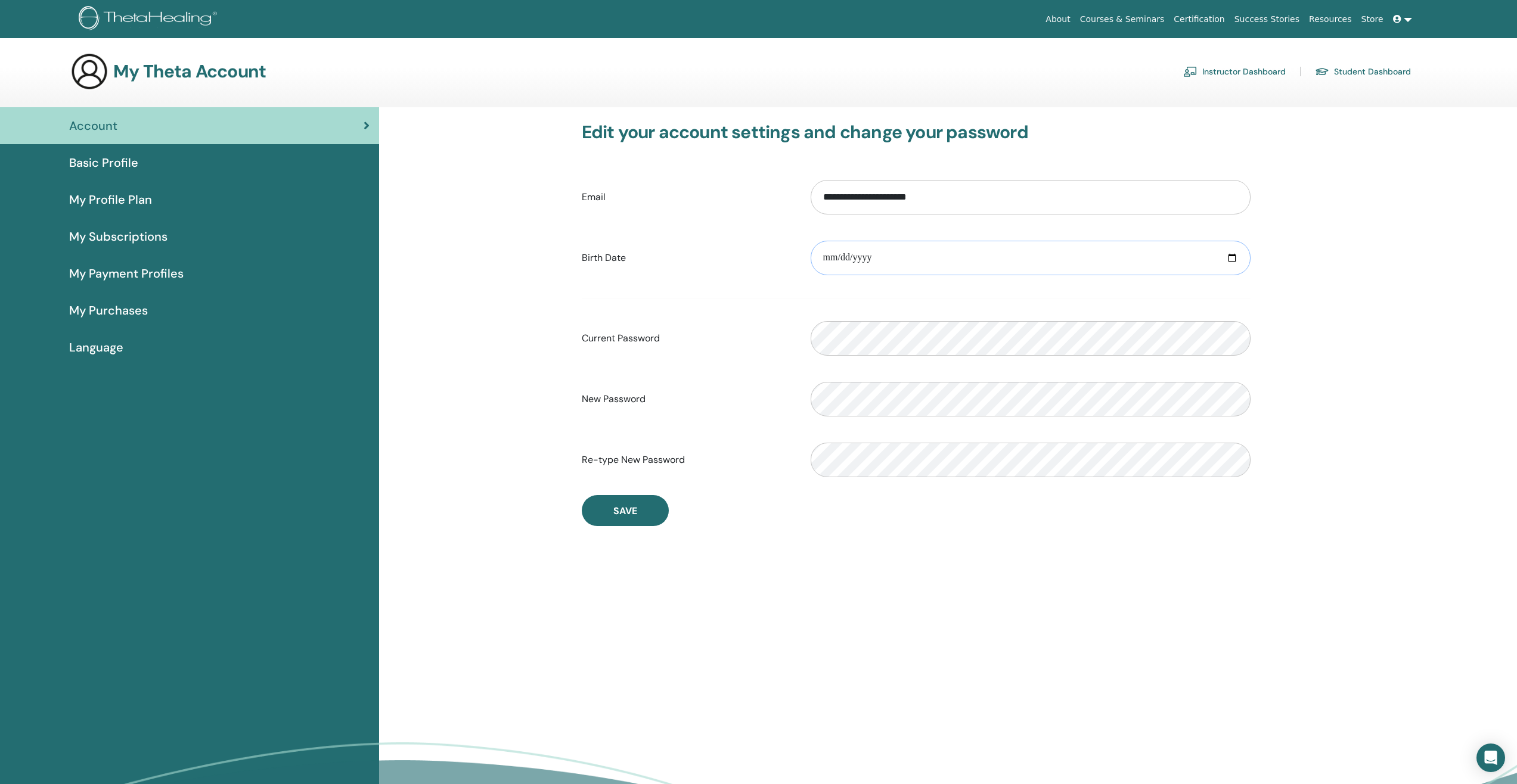
click at [894, 261] on input "date" at bounding box center [1030, 258] width 440 height 35
click at [895, 260] on input "date" at bounding box center [1030, 258] width 440 height 35
click at [1231, 259] on input "date" at bounding box center [1030, 258] width 440 height 35
type input "**********"
click at [631, 515] on span "Save" at bounding box center [625, 511] width 24 height 12
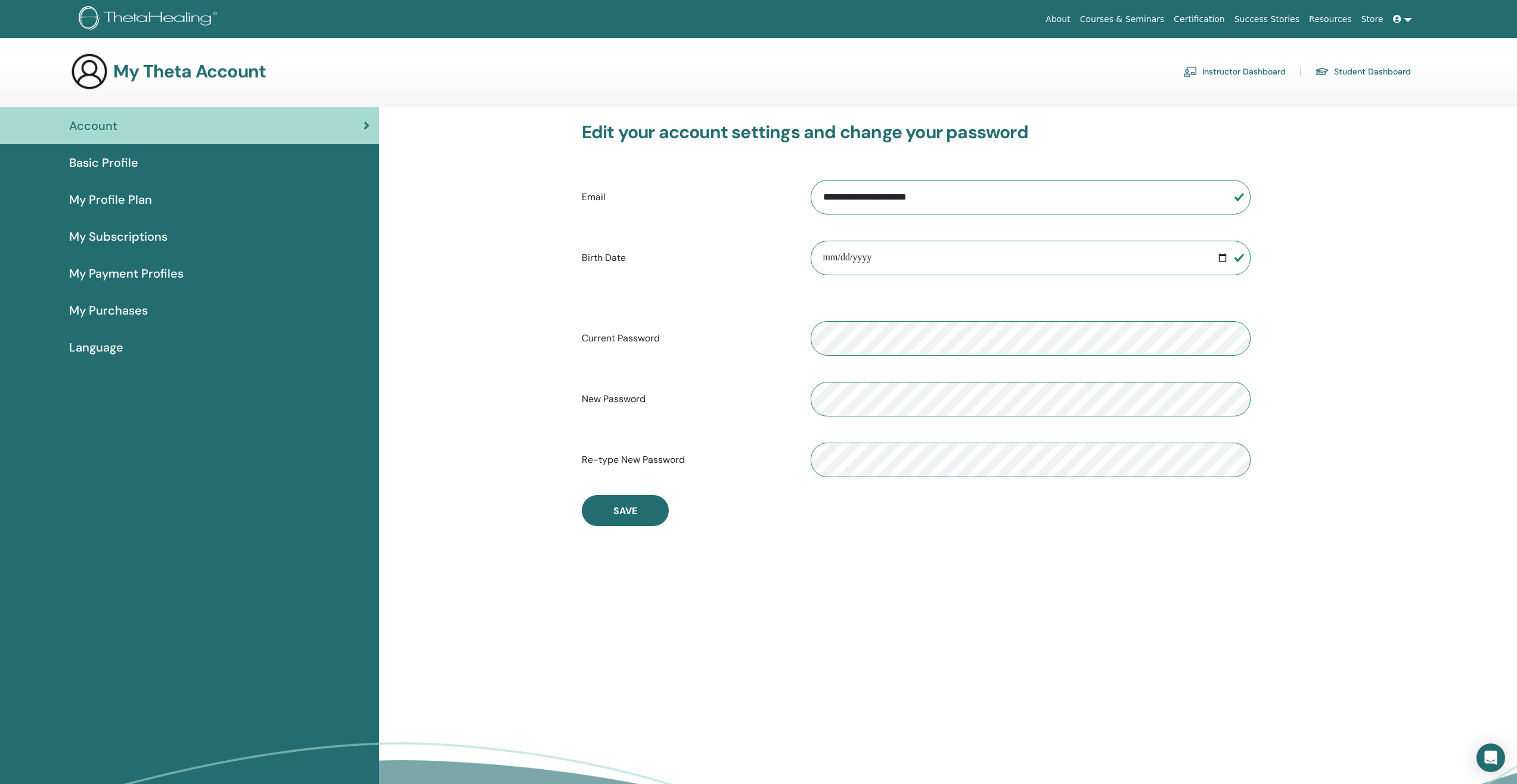
click at [116, 194] on span "My Profile Plan" at bounding box center [111, 200] width 83 height 18
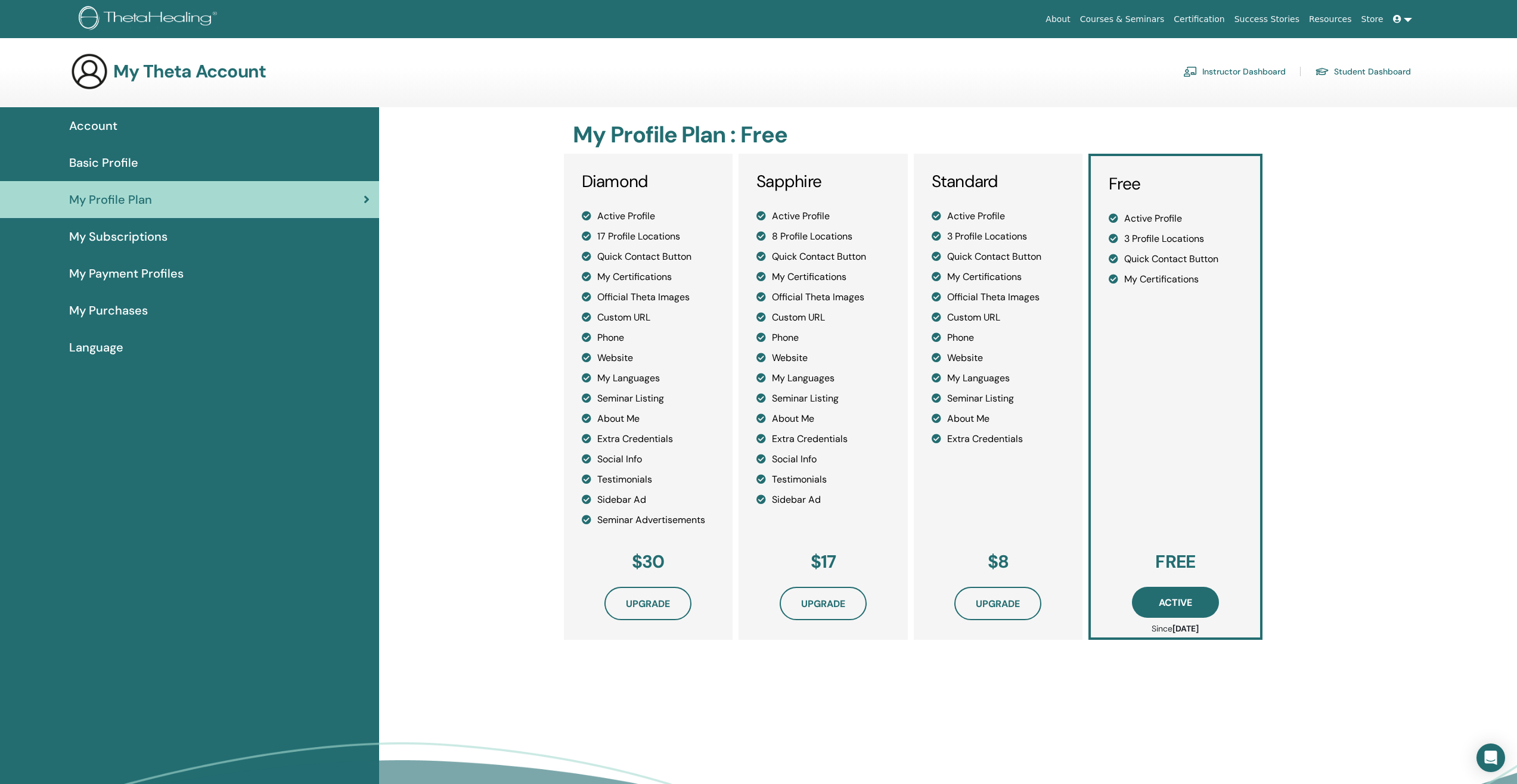
click at [1213, 17] on link "Certification" at bounding box center [1199, 19] width 60 height 22
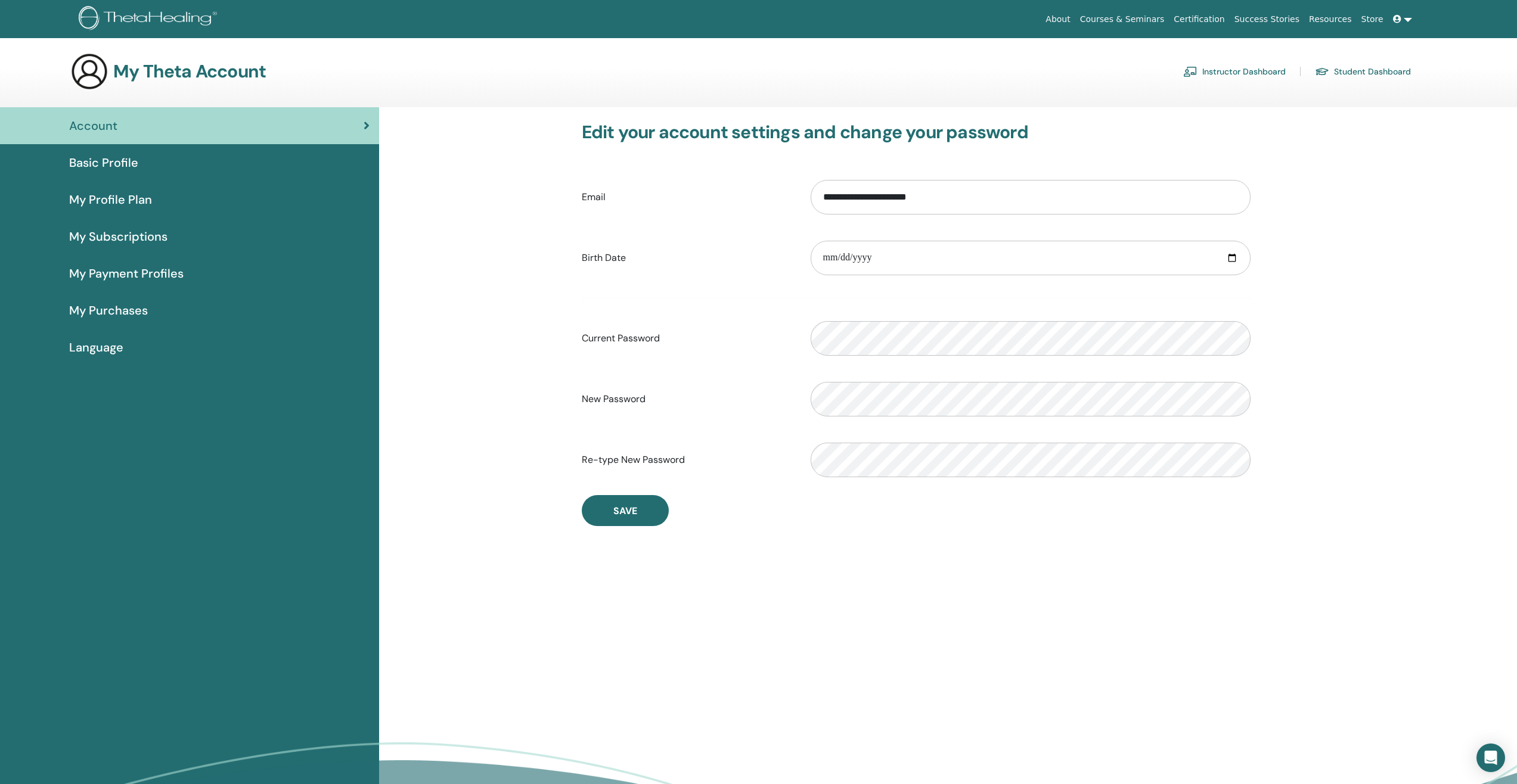
click at [168, 199] on div "My Profile Plan" at bounding box center [189, 200] width 360 height 18
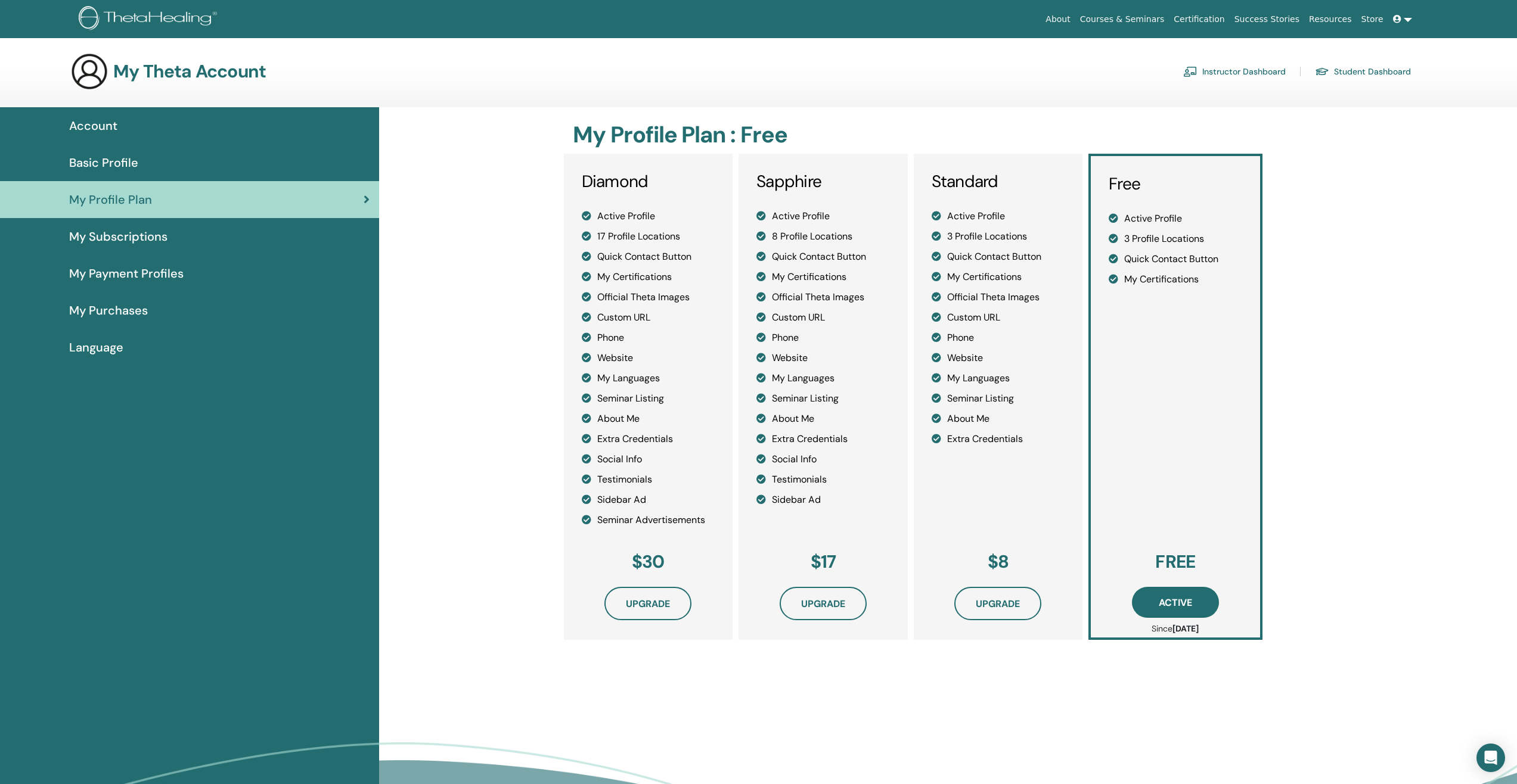
click at [133, 283] on link "My Payment Profiles" at bounding box center [189, 273] width 379 height 37
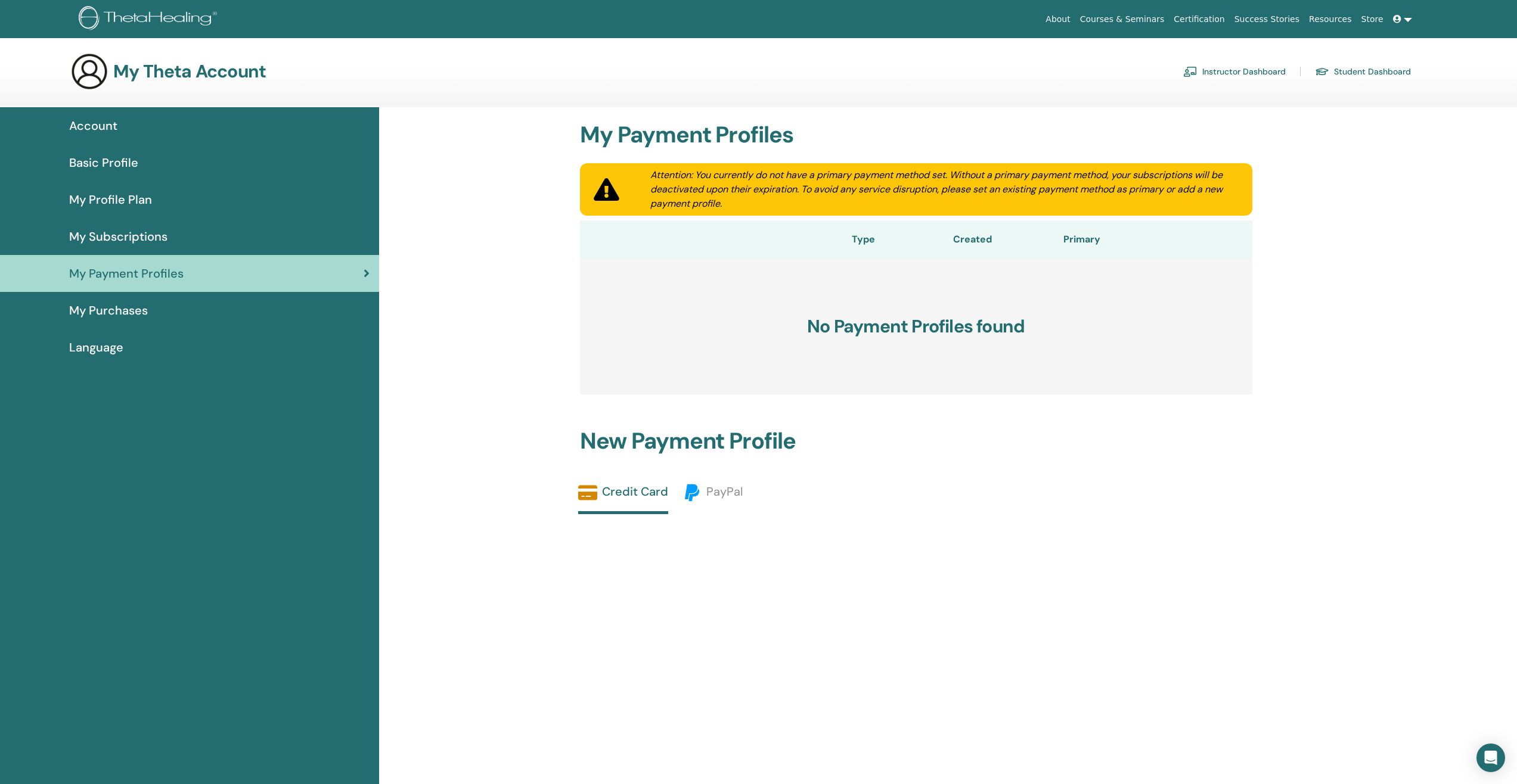
click at [100, 316] on span "My Purchases" at bounding box center [108, 311] width 78 height 18
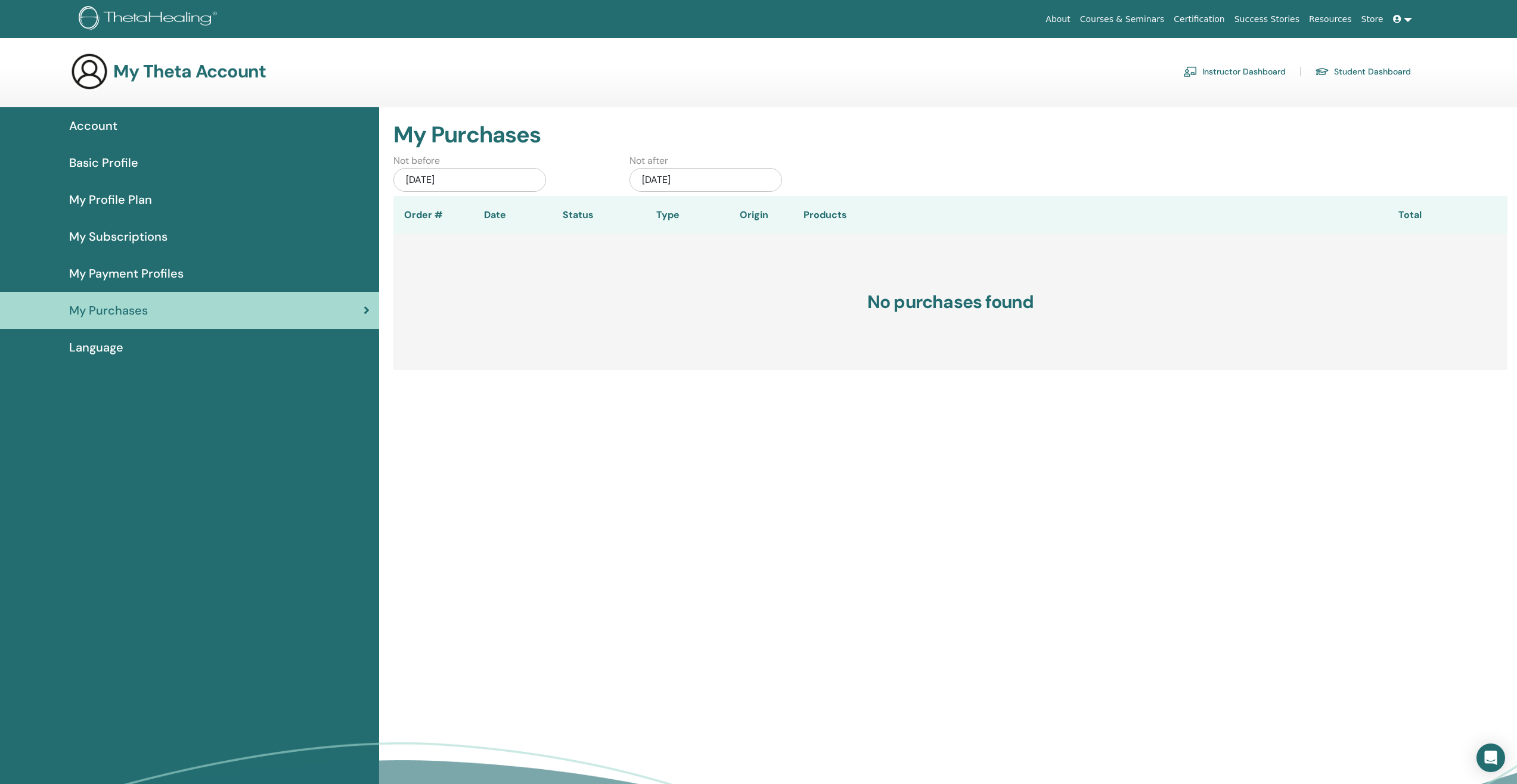
click at [108, 345] on span "Language" at bounding box center [96, 347] width 54 height 18
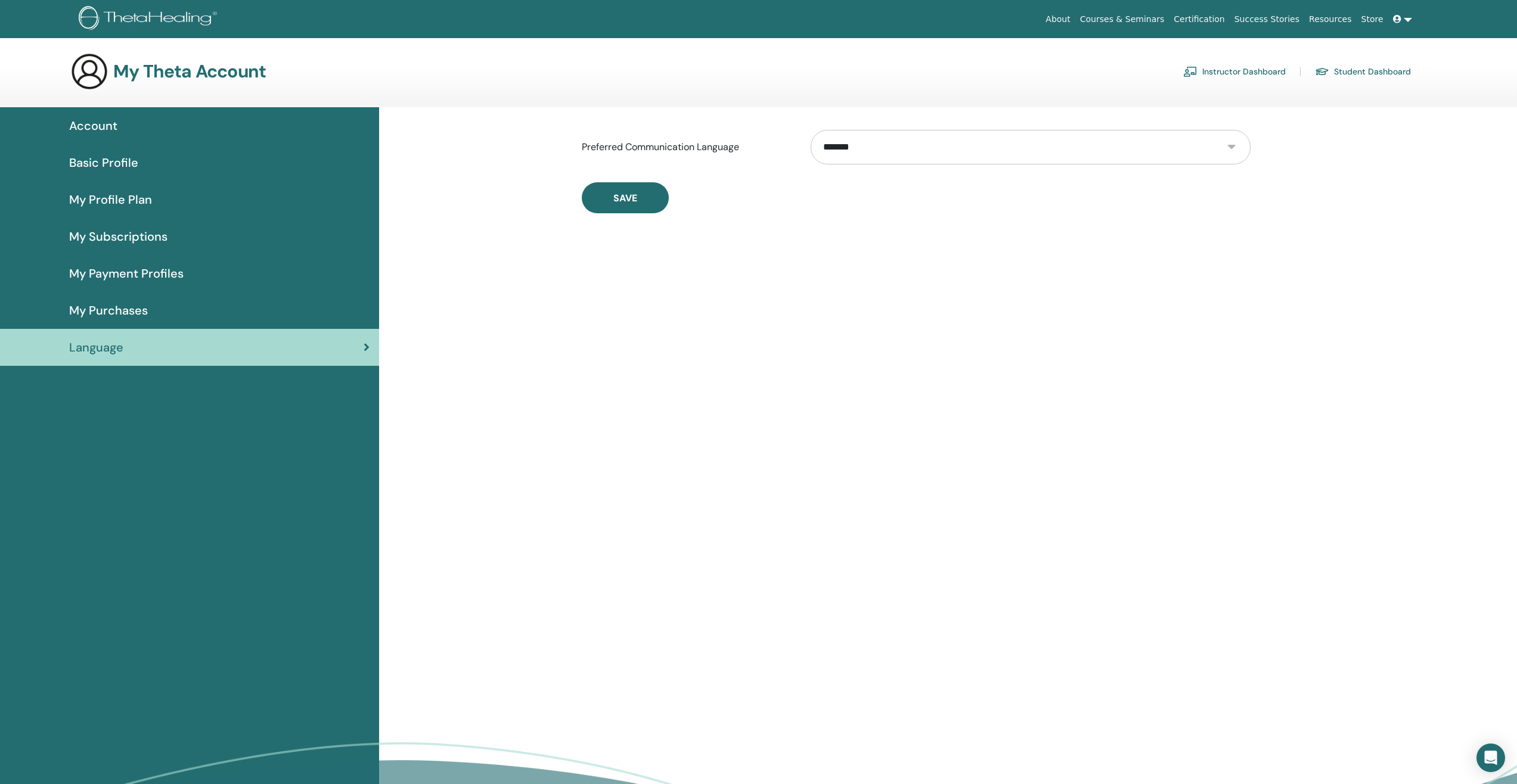
click at [874, 153] on select "**********" at bounding box center [1030, 147] width 440 height 35
select select "***"
click at [810, 130] on select "**********" at bounding box center [1030, 147] width 440 height 35
click at [614, 196] on span "Save" at bounding box center [625, 198] width 24 height 12
click at [119, 232] on span "aboneliklerim" at bounding box center [107, 236] width 77 height 18
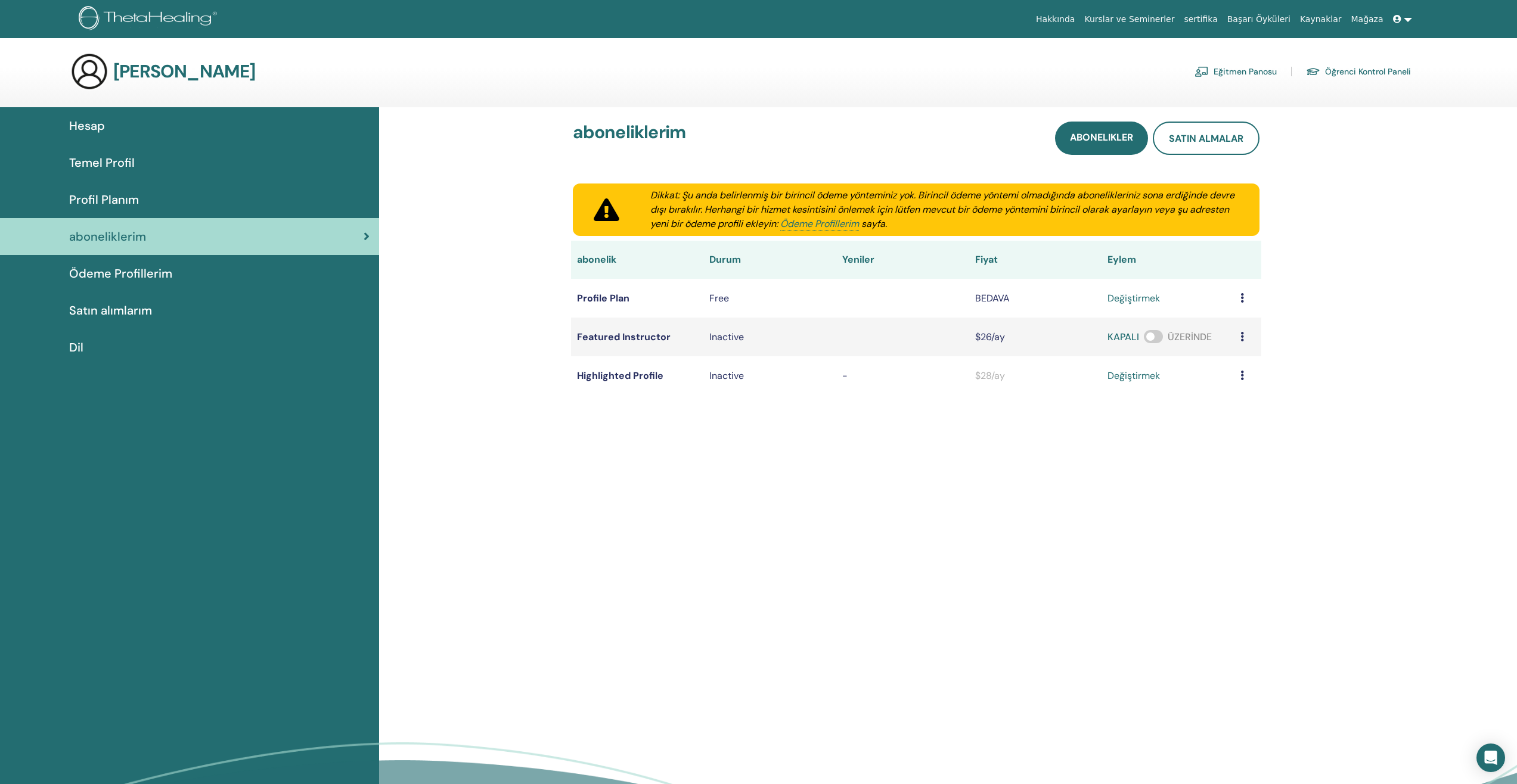
click at [125, 165] on span "Temel Profil" at bounding box center [102, 163] width 66 height 18
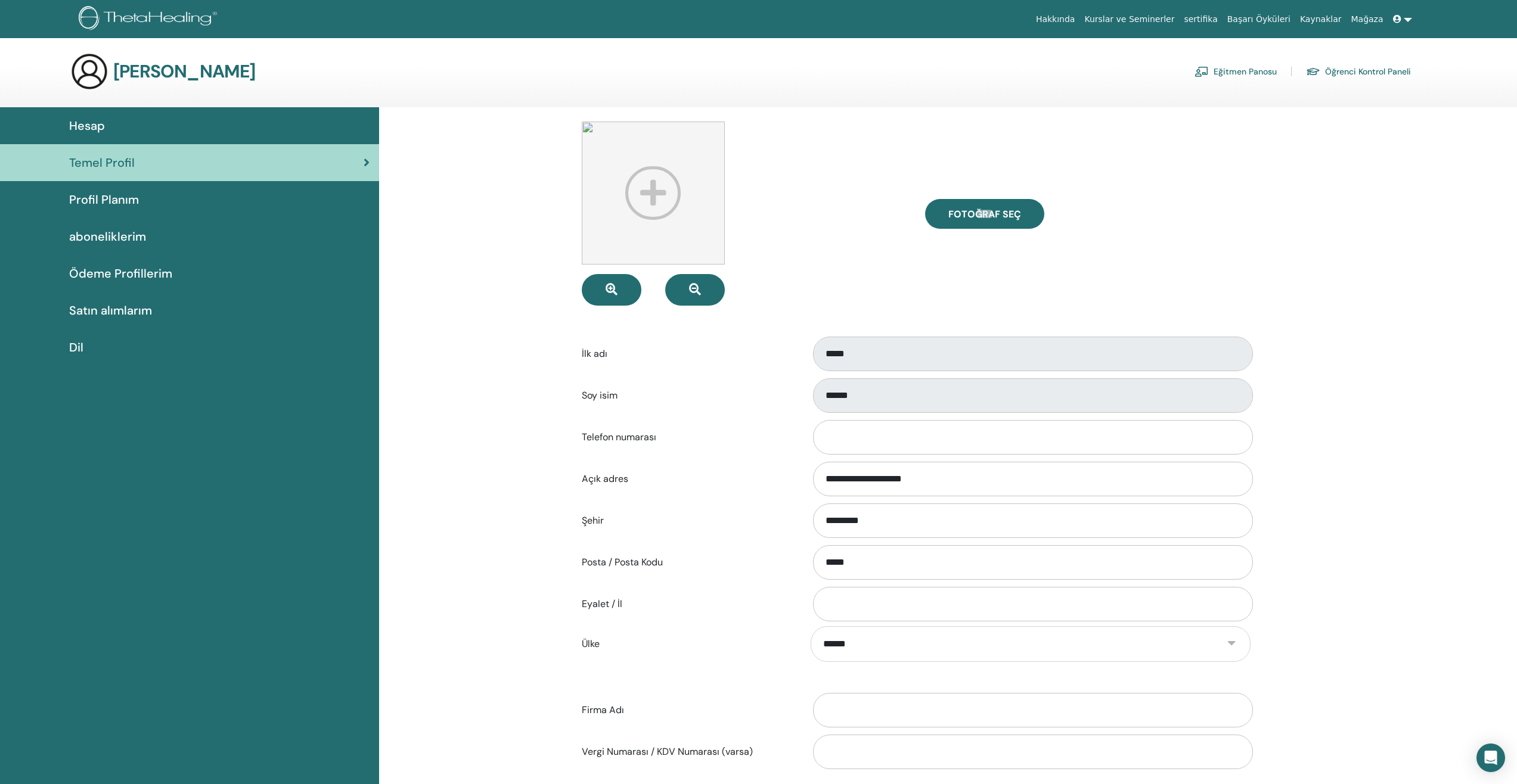
click at [119, 133] on div "Hesap" at bounding box center [189, 126] width 360 height 18
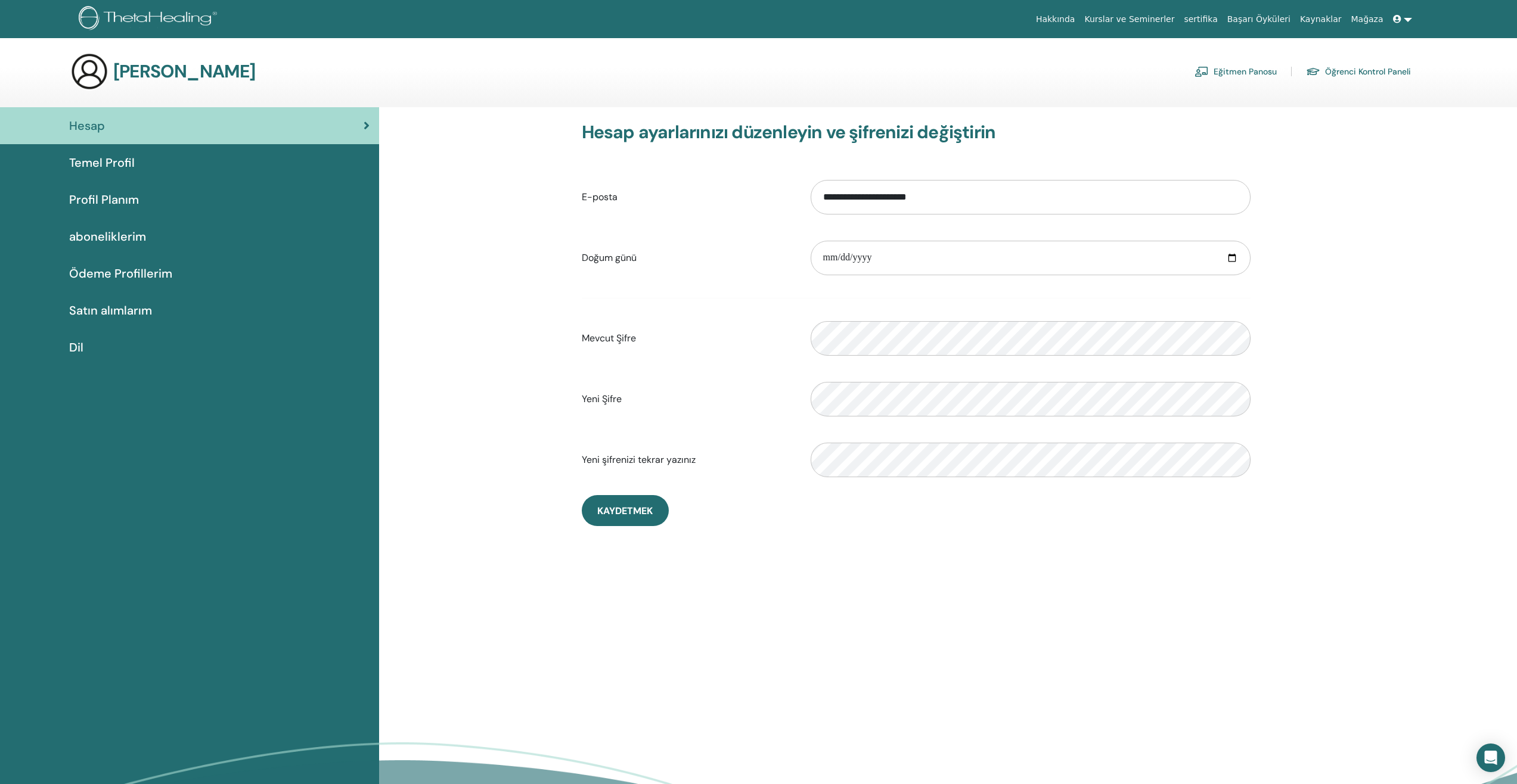
click at [1242, 74] on link "Eğitmen Panosu" at bounding box center [1236, 71] width 83 height 19
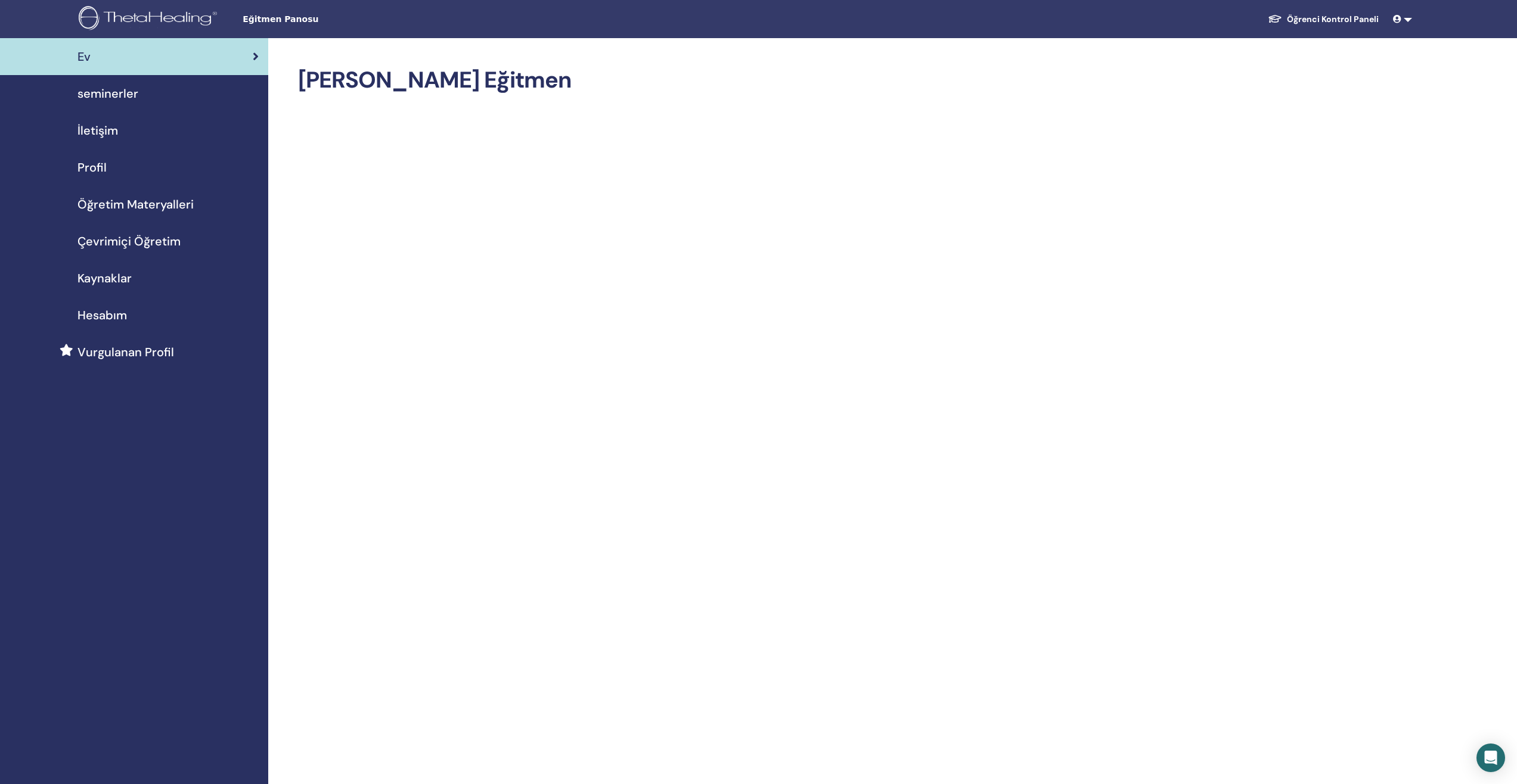
click at [121, 94] on span "seminerler" at bounding box center [108, 94] width 61 height 18
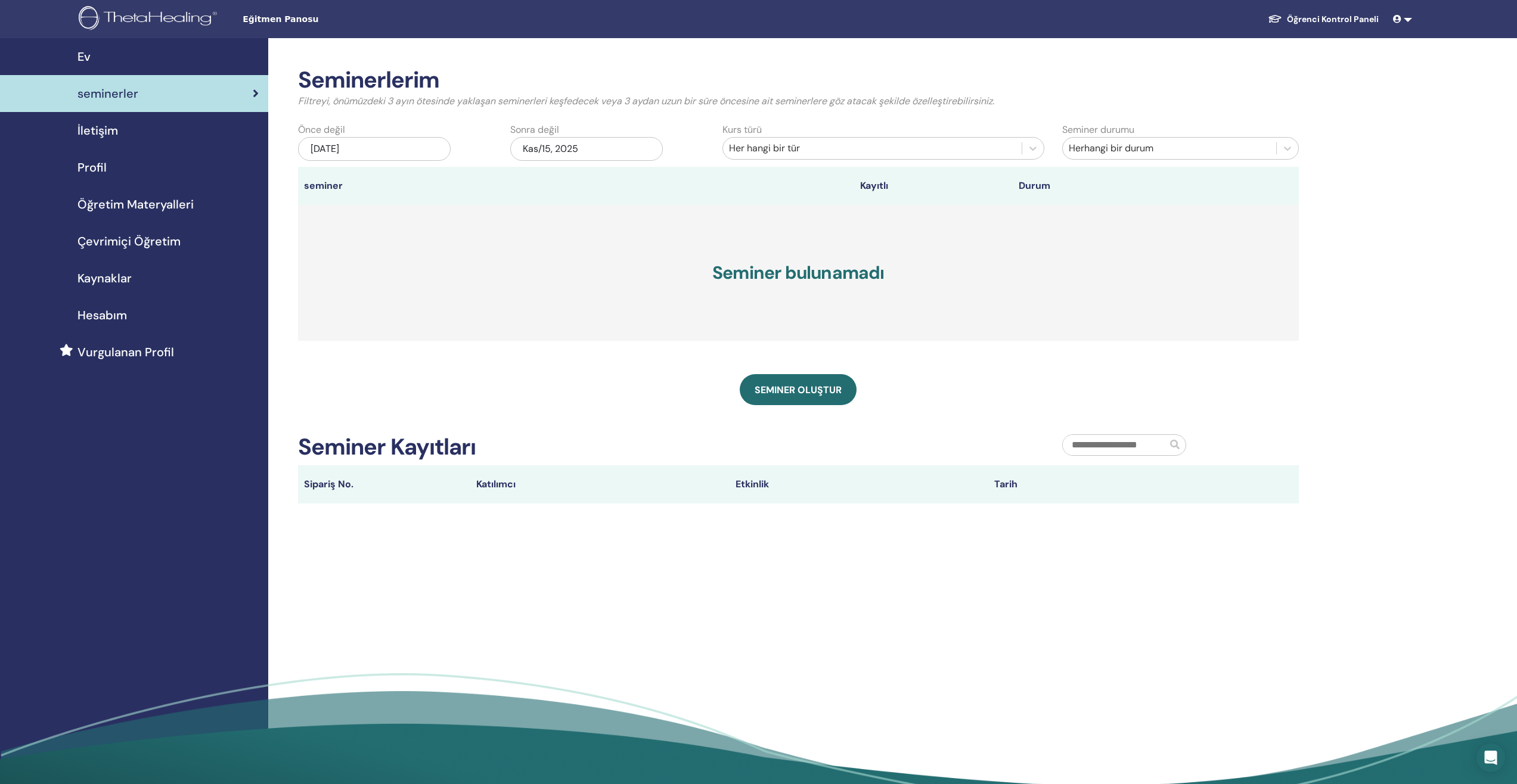
click at [155, 198] on span "Öğretim Materyalleri" at bounding box center [136, 204] width 116 height 18
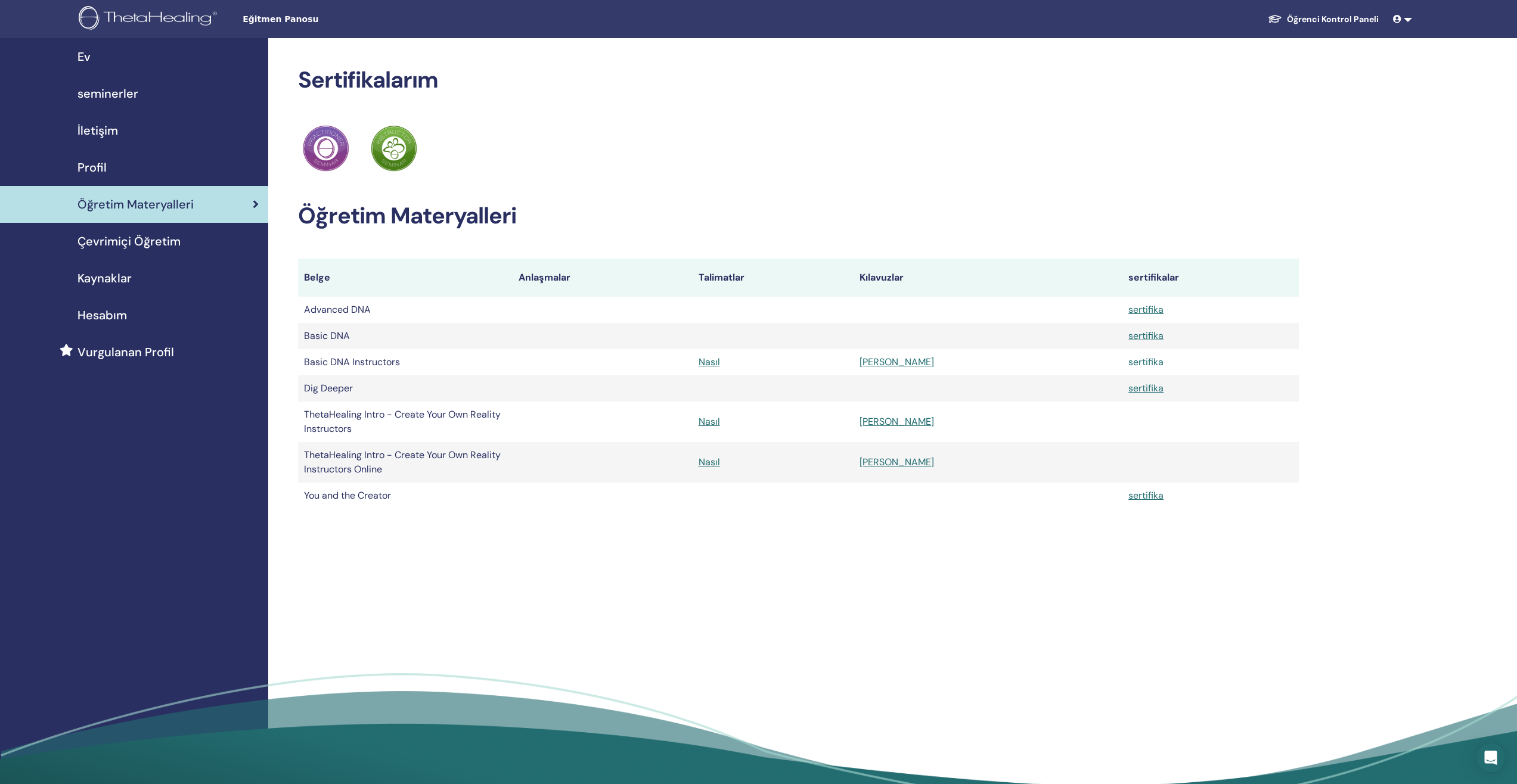
click at [1131, 363] on link "sertifika" at bounding box center [1145, 362] width 35 height 12
click at [720, 364] on link "Nasıl" at bounding box center [709, 362] width 21 height 12
